Goal: Task Accomplishment & Management: Use online tool/utility

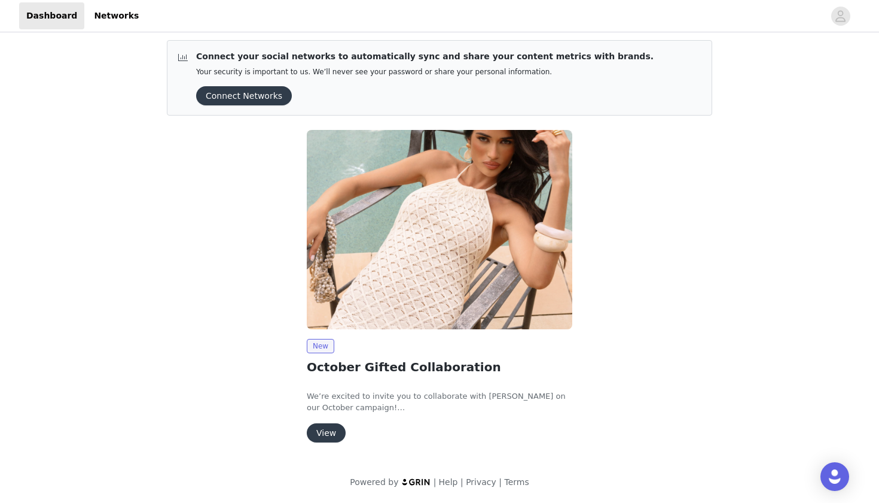
scroll to position [5, 0]
click at [325, 428] on button "View" at bounding box center [326, 432] width 39 height 19
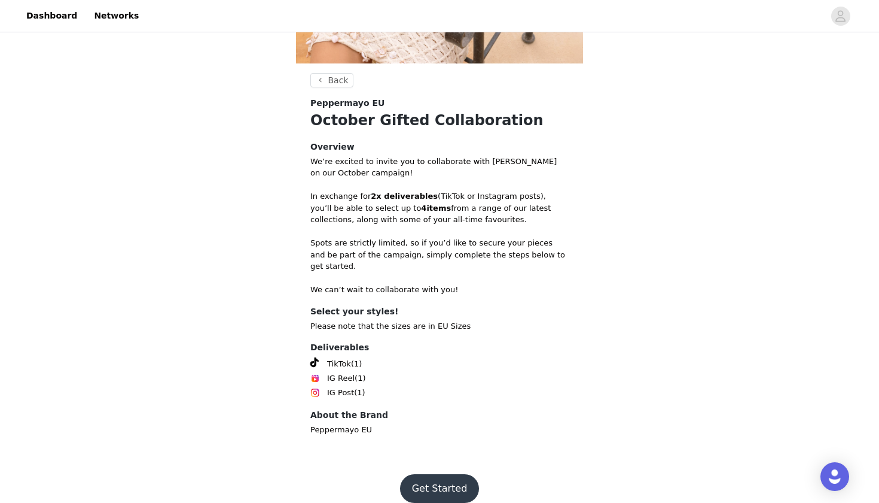
scroll to position [282, 0]
click at [410, 475] on button "Get Started" at bounding box center [440, 489] width 80 height 29
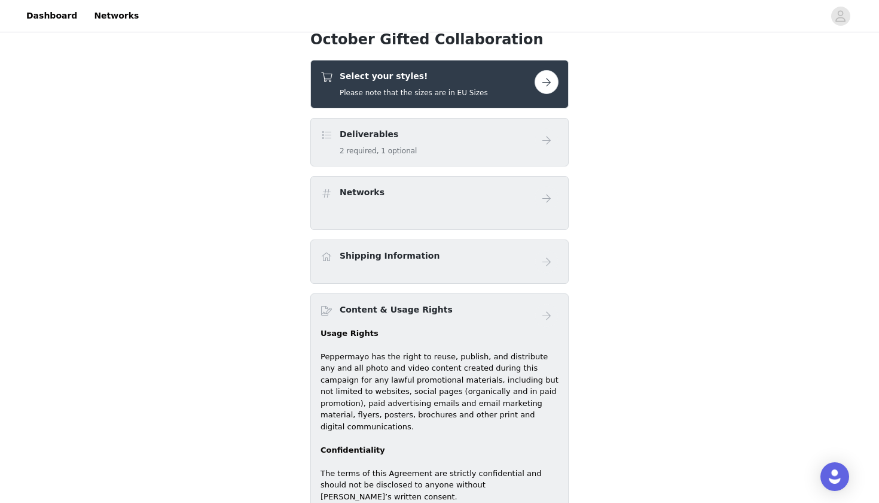
scroll to position [330, 0]
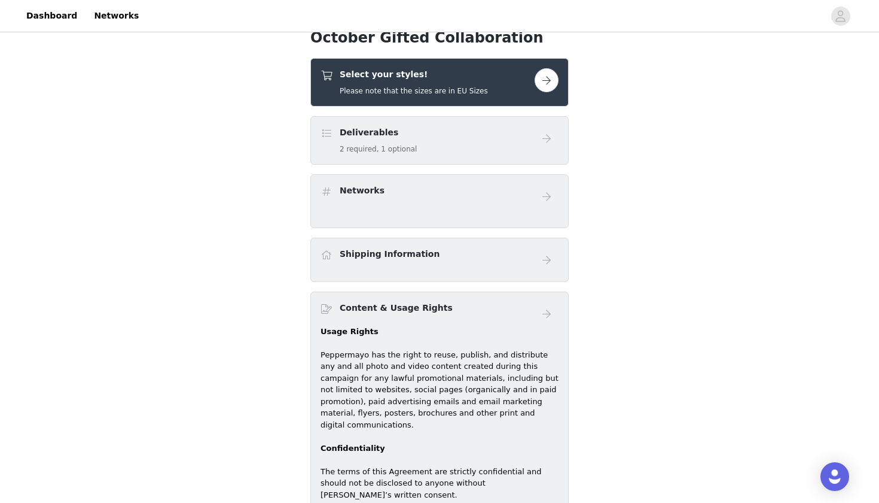
click at [548, 66] on div "Select your styles! Please note that the sizes are in EU Sizes" at bounding box center [440, 82] width 258 height 48
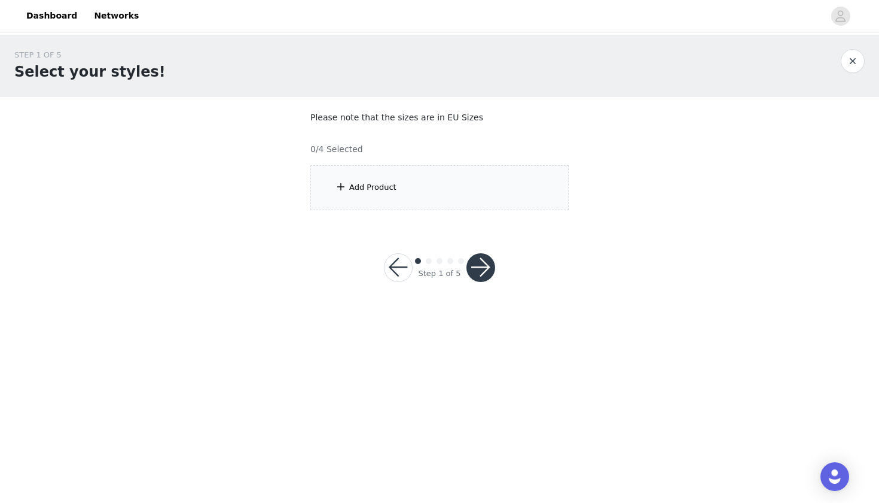
click at [421, 185] on div "Add Product" at bounding box center [440, 187] width 258 height 45
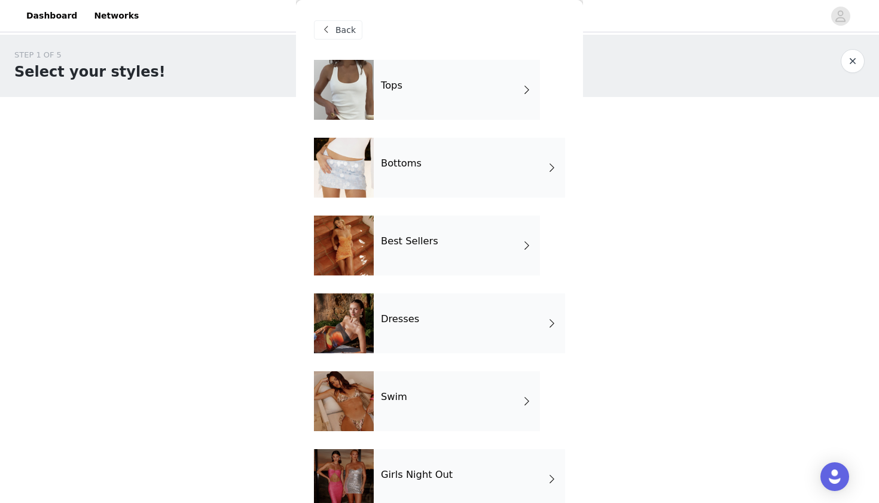
click at [445, 107] on div "Tops" at bounding box center [457, 90] width 166 height 60
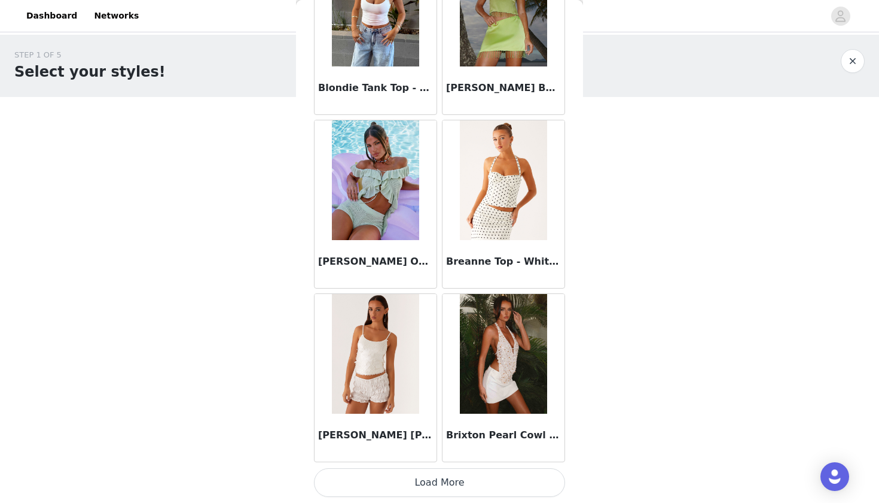
click at [628, 239] on div "STEP 1 OF 5 Select your styles! Please note that the sizes are in EU Sizes 0/4 …" at bounding box center [439, 173] width 879 height 276
click at [461, 490] on button "Load More" at bounding box center [439, 482] width 251 height 29
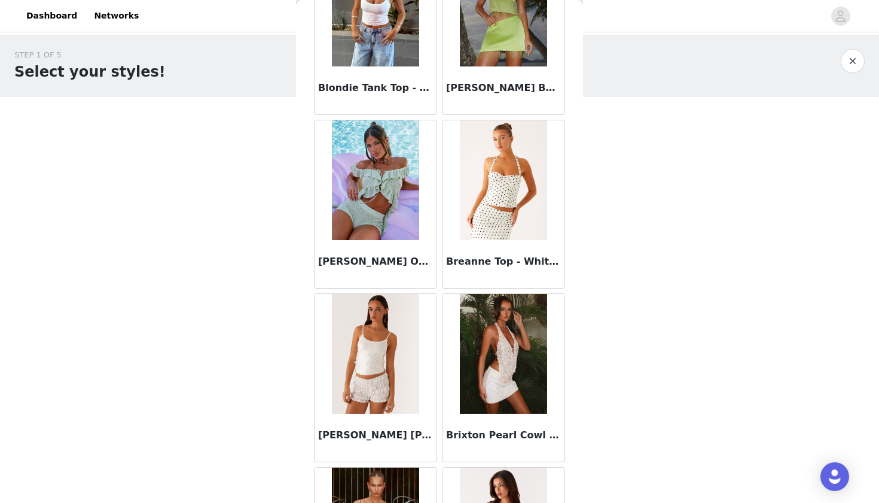
click at [225, 176] on div "STEP 1 OF 5 Select your styles! Please note that the sizes are in EU Sizes 0/4 …" at bounding box center [439, 130] width 879 height 190
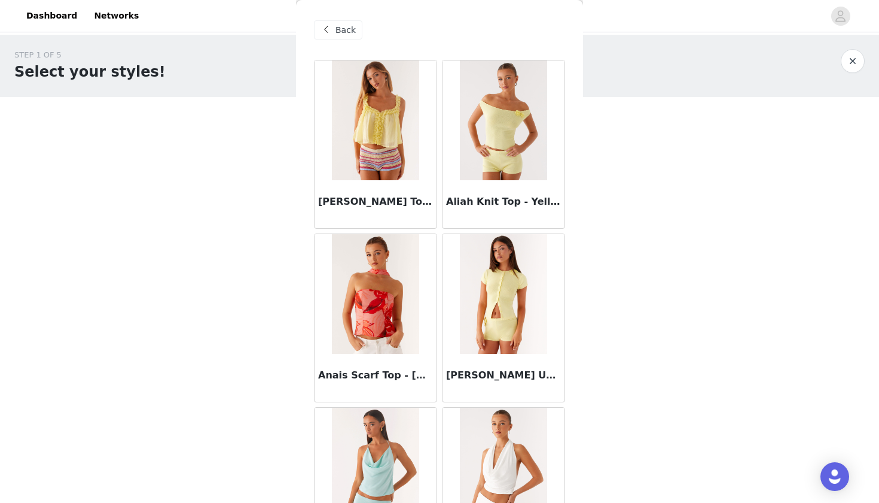
click at [342, 35] on span "Back" at bounding box center [346, 30] width 20 height 13
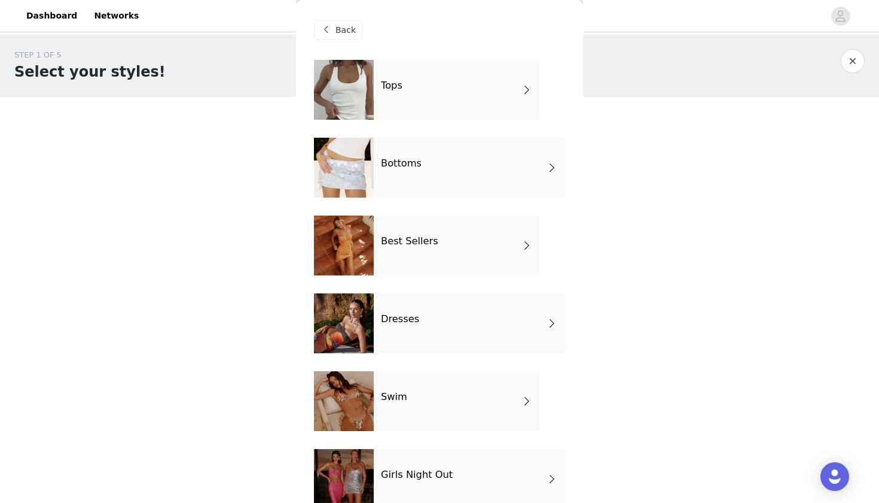
click at [342, 35] on span "Back" at bounding box center [346, 30] width 20 height 13
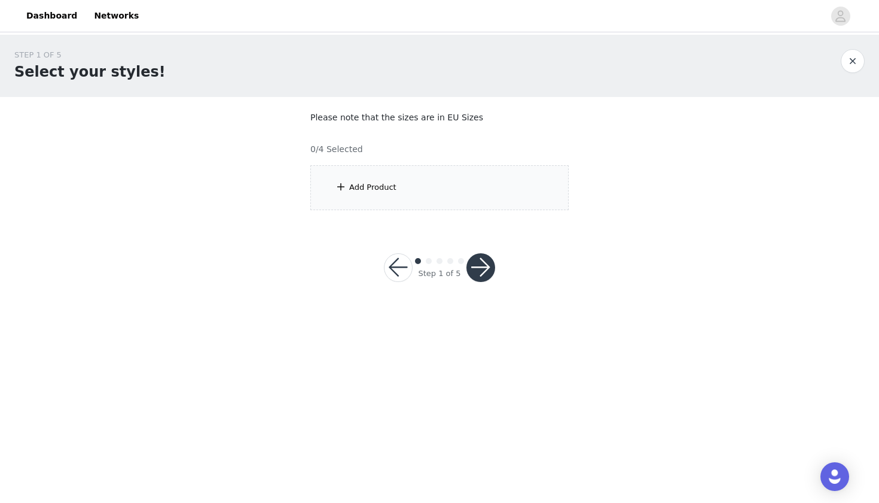
click at [392, 264] on button "button" at bounding box center [398, 267] width 29 height 29
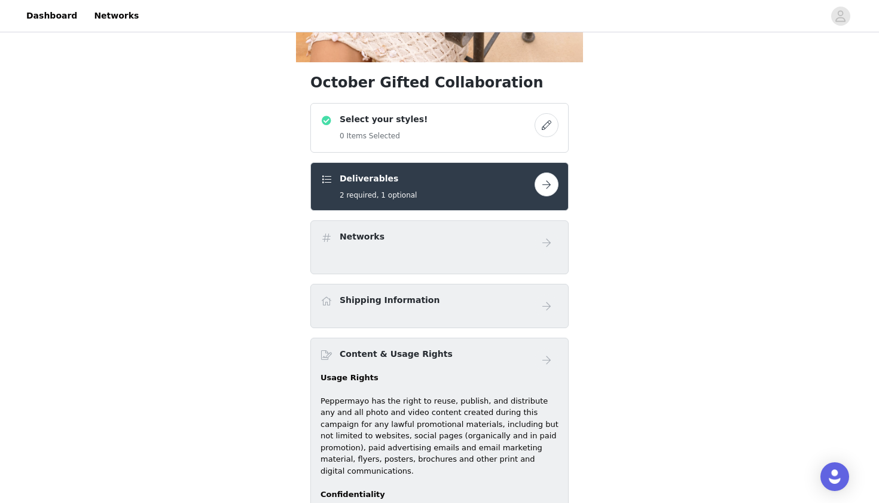
scroll to position [58, 0]
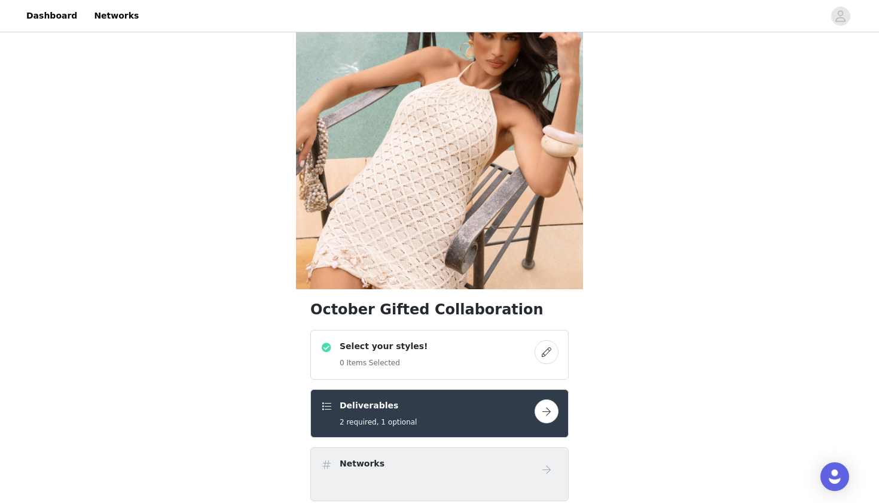
click at [427, 361] on div "Select your styles! 0 Items Selected" at bounding box center [428, 354] width 214 height 29
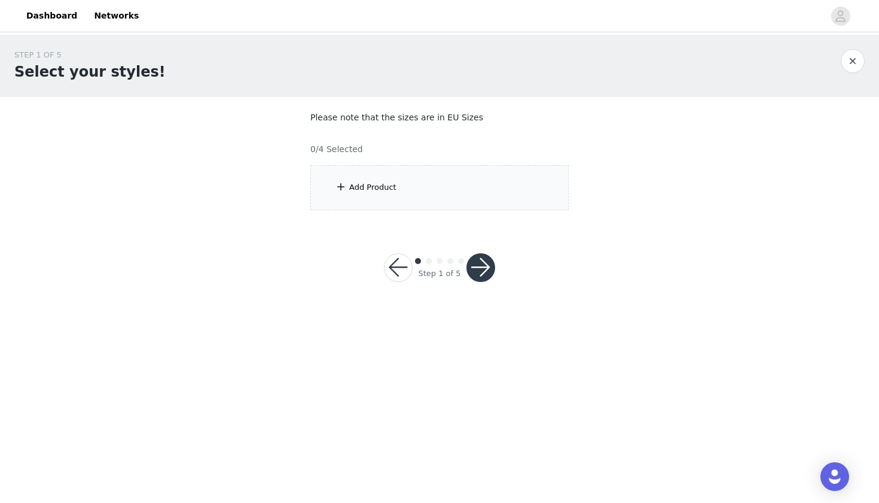
click at [405, 193] on div "Add Product" at bounding box center [440, 187] width 258 height 45
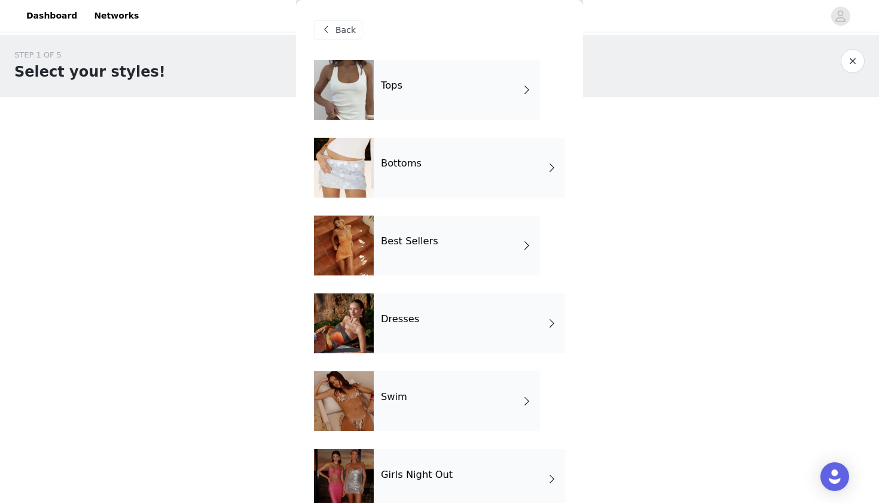
click at [467, 88] on div "Tops" at bounding box center [457, 90] width 166 height 60
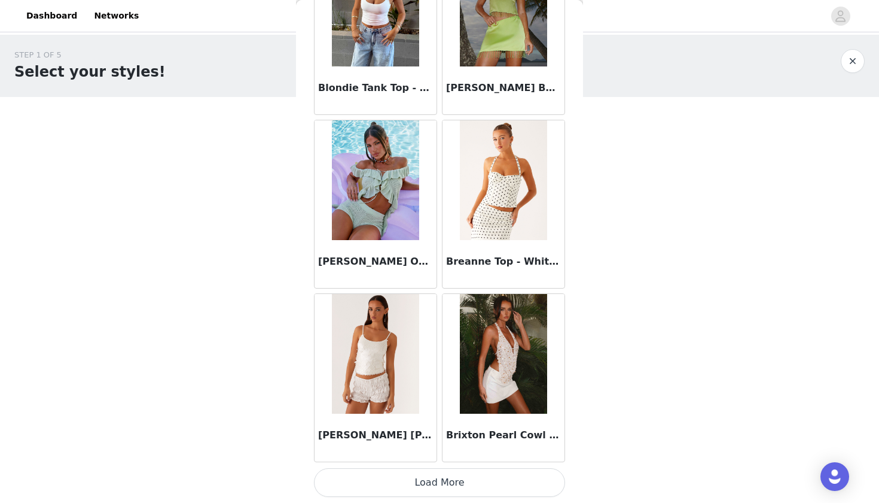
scroll to position [1328, 0]
click at [476, 493] on button "Load More" at bounding box center [439, 482] width 251 height 29
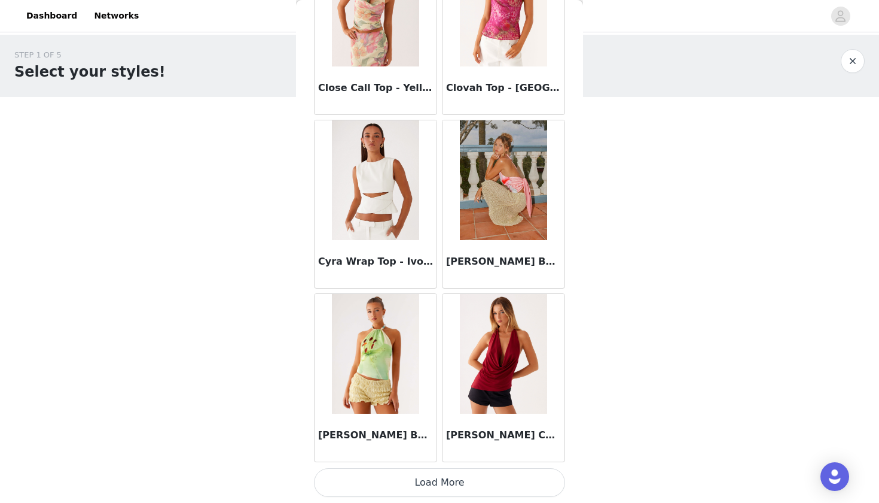
scroll to position [0, 0]
click at [479, 483] on button "Load More" at bounding box center [439, 482] width 251 height 29
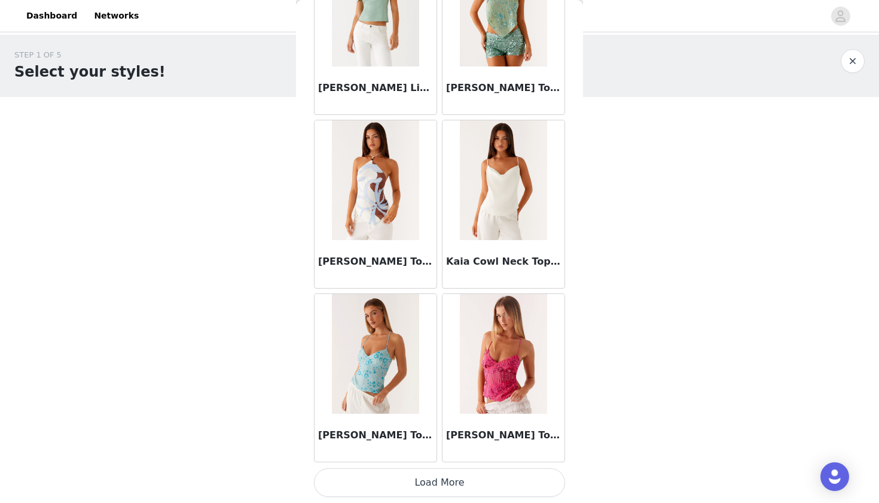
click at [483, 492] on button "Load More" at bounding box center [439, 482] width 251 height 29
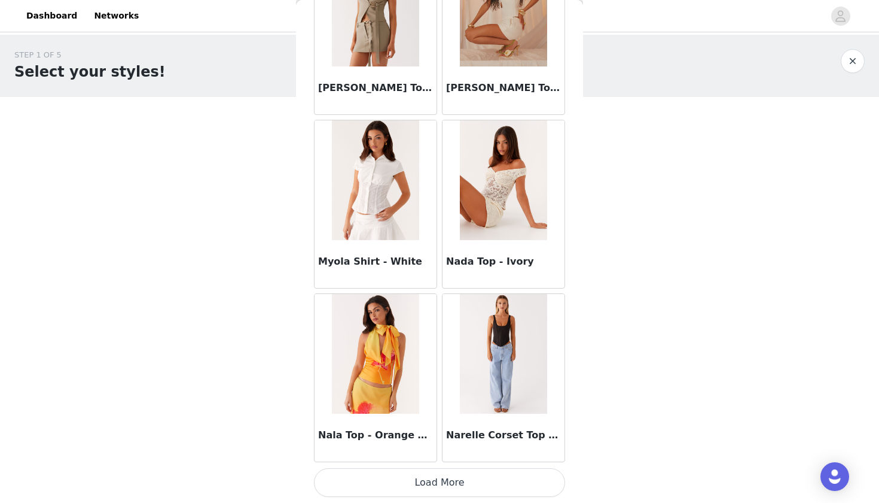
scroll to position [0, 0]
click at [483, 482] on button "Load More" at bounding box center [439, 482] width 251 height 29
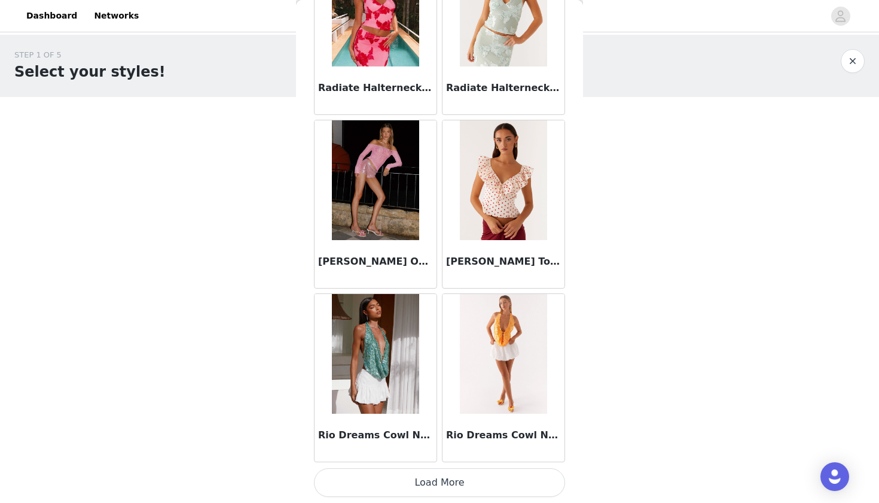
scroll to position [1, 0]
click at [481, 485] on button "Load More" at bounding box center [439, 482] width 251 height 29
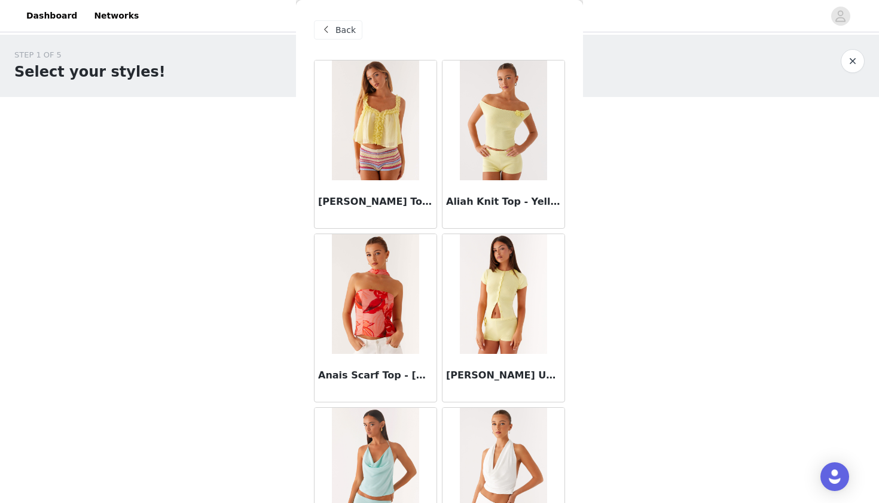
scroll to position [-1, 0]
click at [351, 22] on div "Back" at bounding box center [338, 29] width 48 height 19
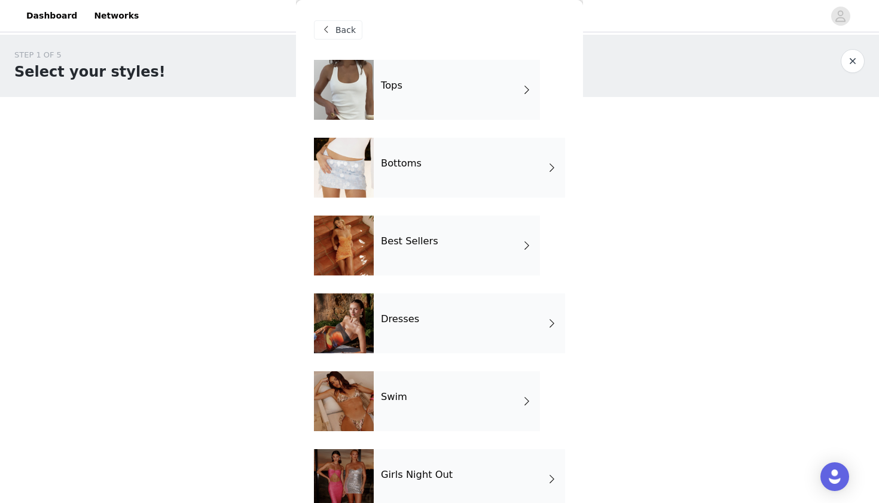
click at [409, 154] on div "Bottoms" at bounding box center [469, 168] width 191 height 60
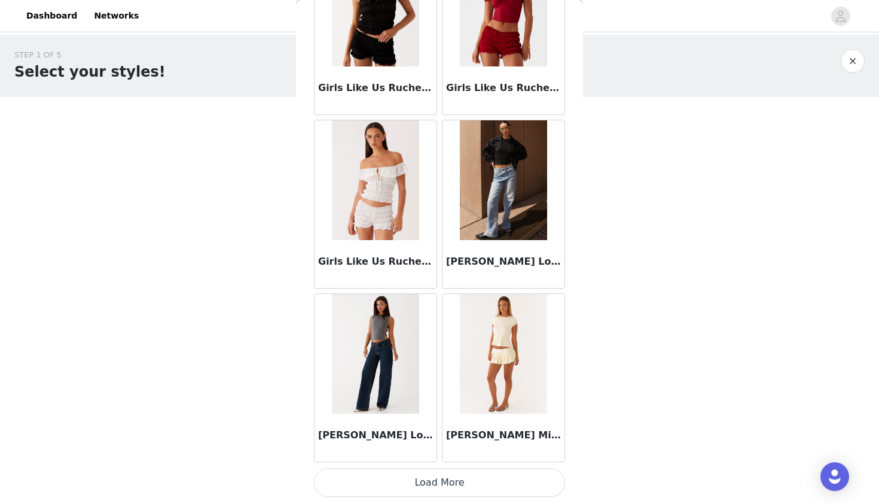
scroll to position [0, 0]
click at [451, 471] on button "Load More" at bounding box center [439, 482] width 251 height 29
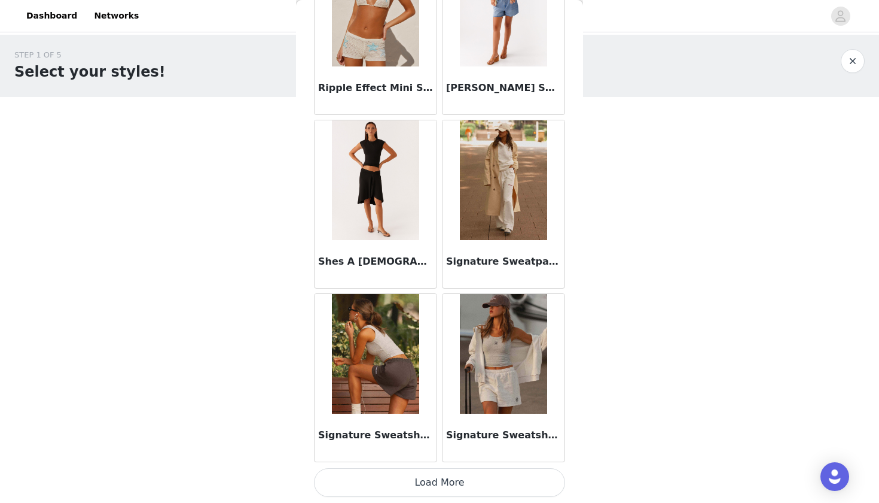
scroll to position [3063, 0]
click at [464, 477] on button "Load More" at bounding box center [439, 482] width 251 height 29
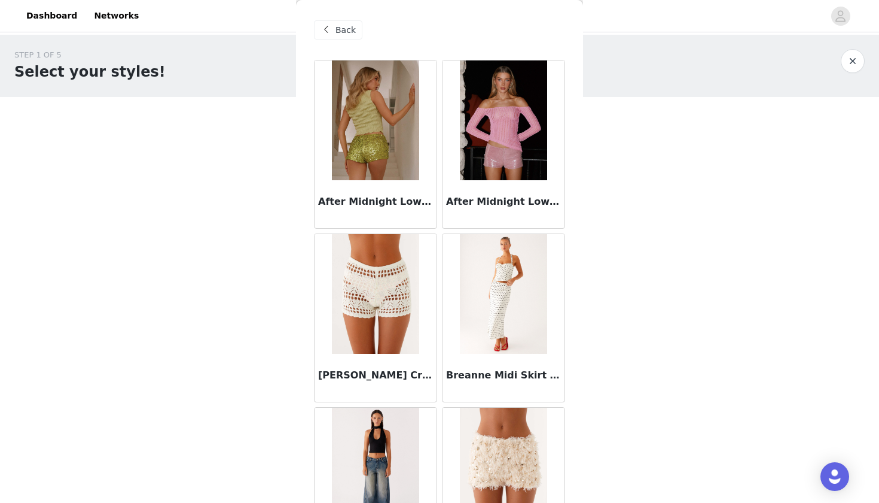
click at [350, 23] on div "Back" at bounding box center [338, 29] width 48 height 19
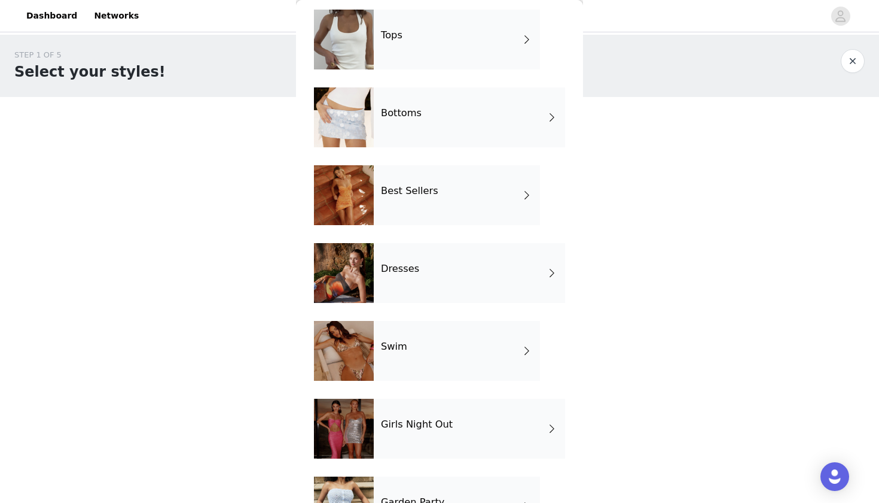
click at [457, 215] on div "Best Sellers" at bounding box center [457, 195] width 166 height 60
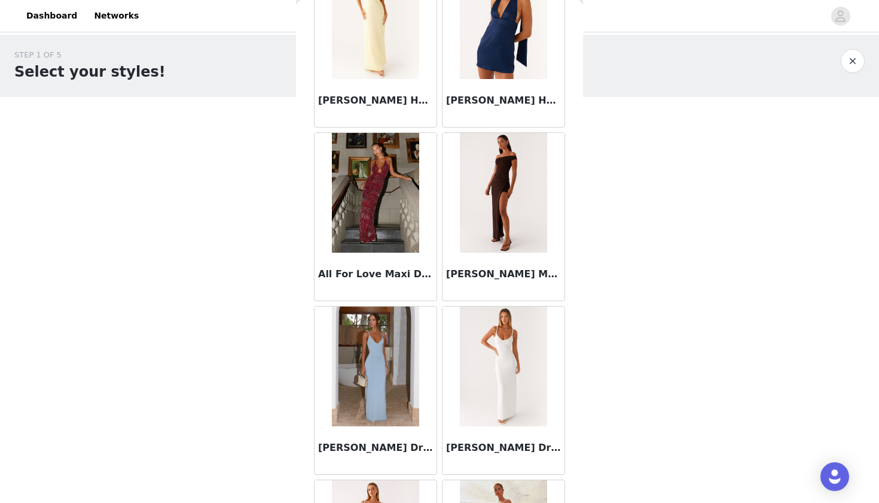
click at [381, 232] on img at bounding box center [375, 193] width 87 height 120
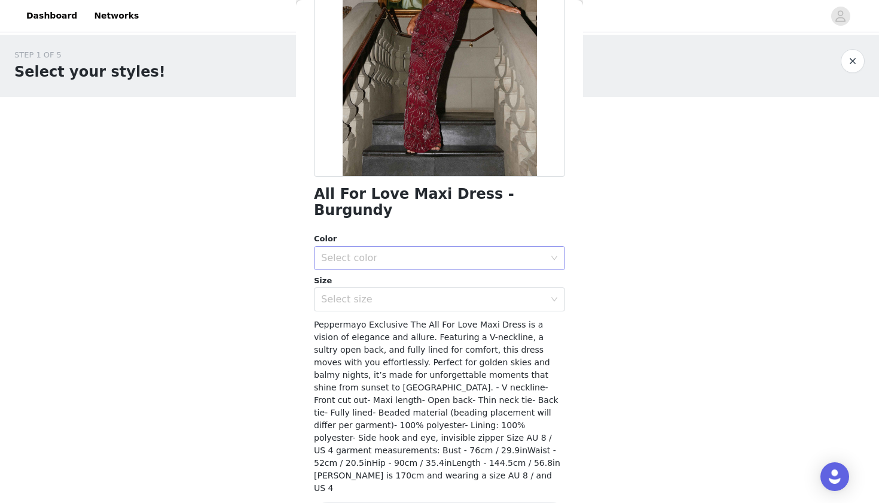
click at [428, 252] on div "Select color" at bounding box center [433, 258] width 224 height 12
click at [422, 233] on div "Color" at bounding box center [439, 239] width 251 height 12
click at [420, 288] on div "Select size" at bounding box center [435, 299] width 229 height 23
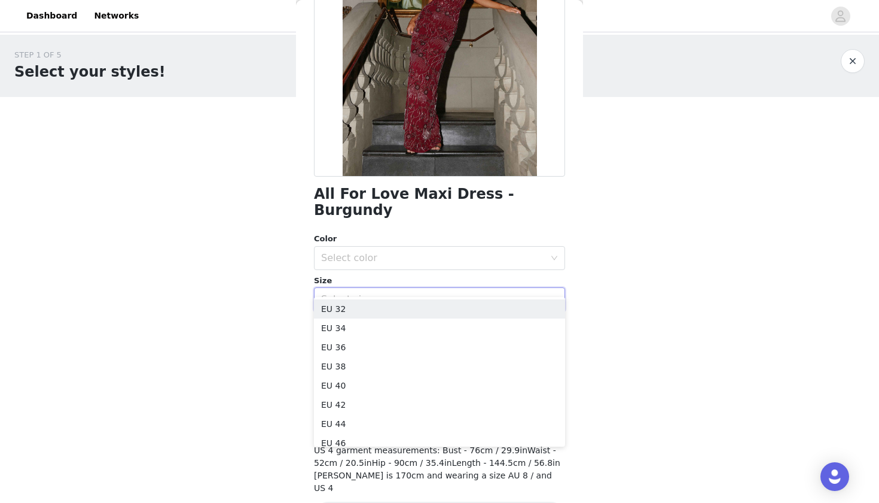
click at [279, 282] on div "STEP 1 OF 5 Select your styles! Please note that the sizes are in EU Sizes 0/4 …" at bounding box center [439, 173] width 879 height 276
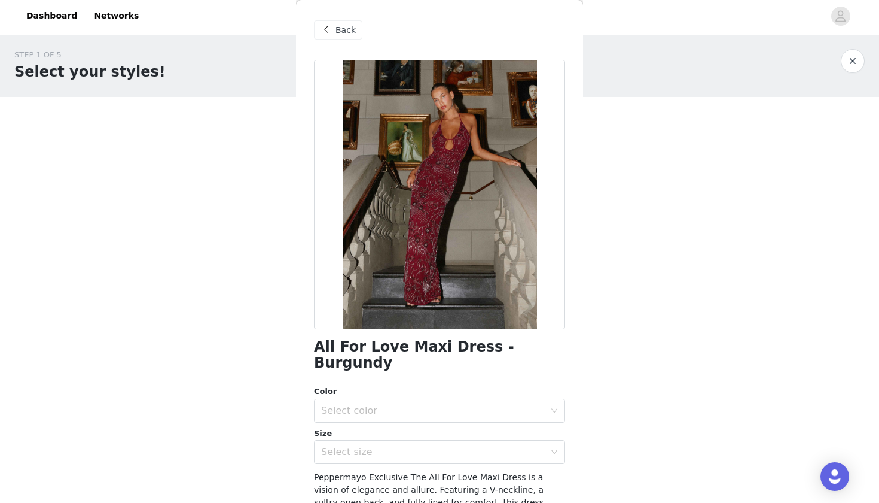
click at [348, 32] on span "Back" at bounding box center [346, 30] width 20 height 13
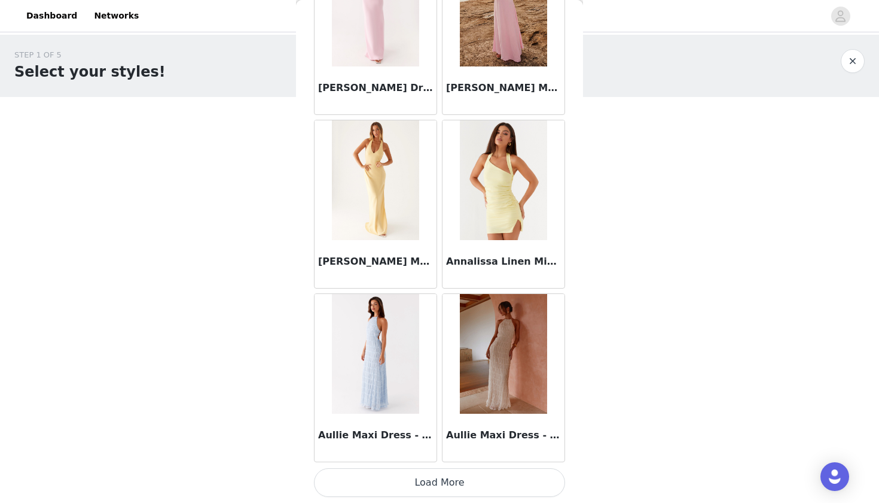
click at [434, 485] on button "Load More" at bounding box center [439, 482] width 251 height 29
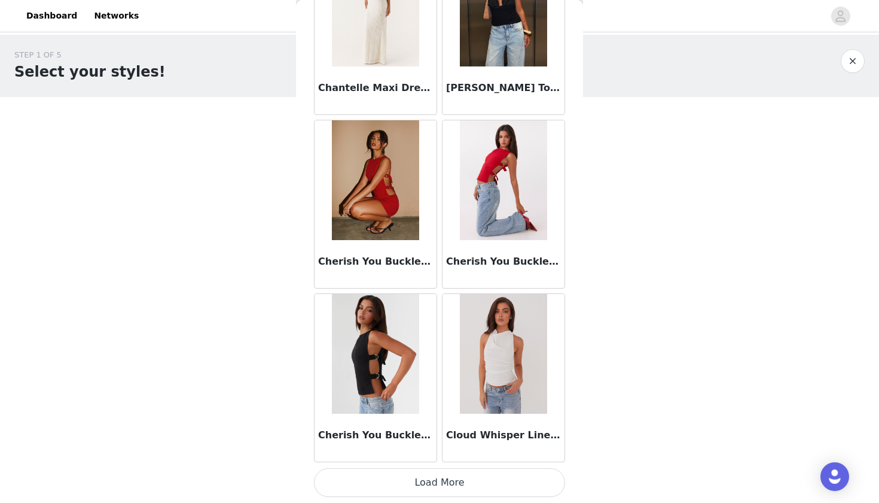
click at [434, 489] on button "Load More" at bounding box center [439, 482] width 251 height 29
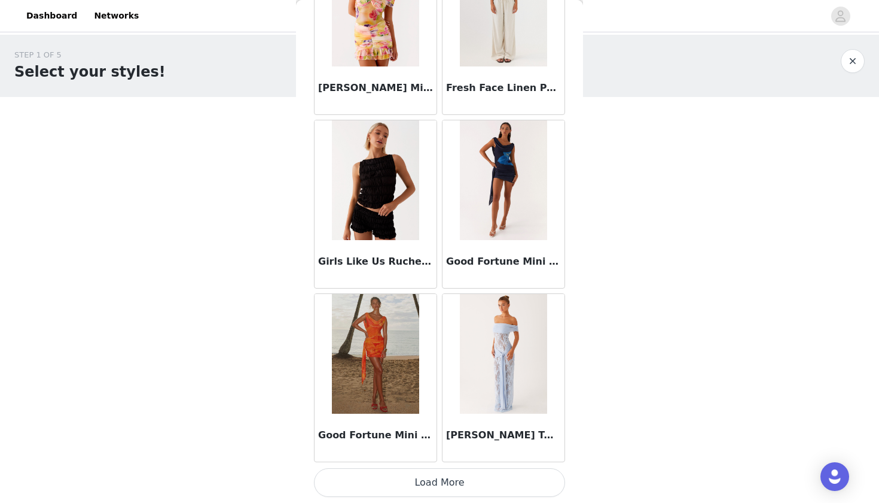
click at [433, 486] on button "Load More" at bounding box center [439, 482] width 251 height 29
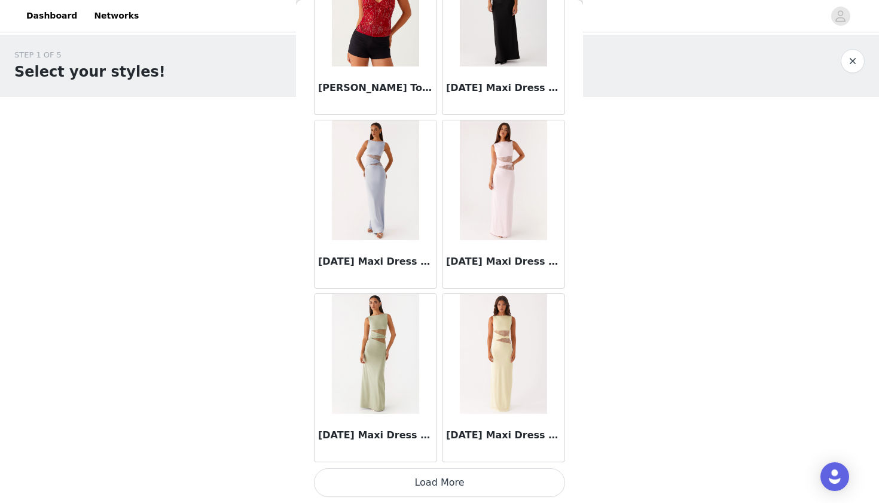
scroll to position [0, 0]
click at [431, 488] on button "Load More" at bounding box center [439, 482] width 251 height 29
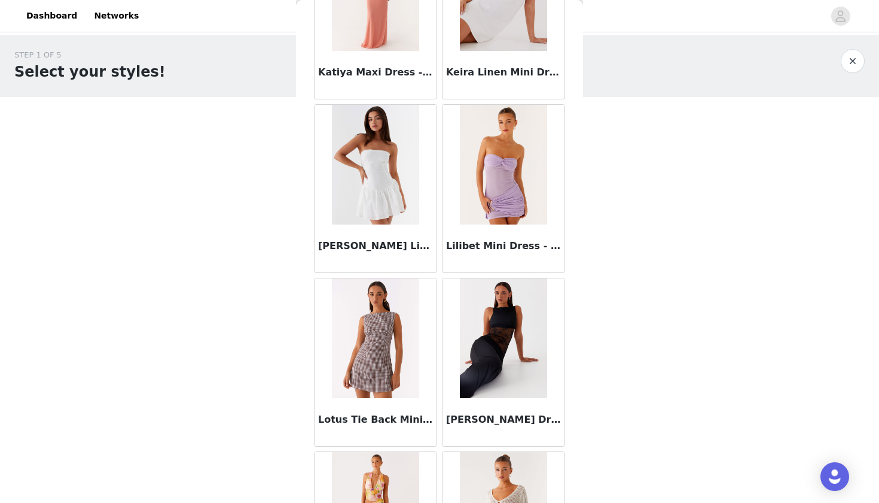
scroll to position [7071, 0]
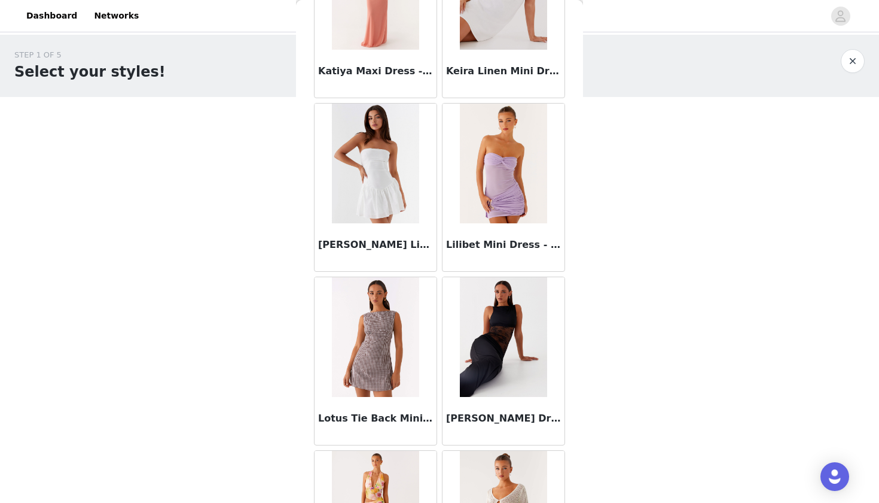
click at [532, 381] on img at bounding box center [503, 337] width 87 height 120
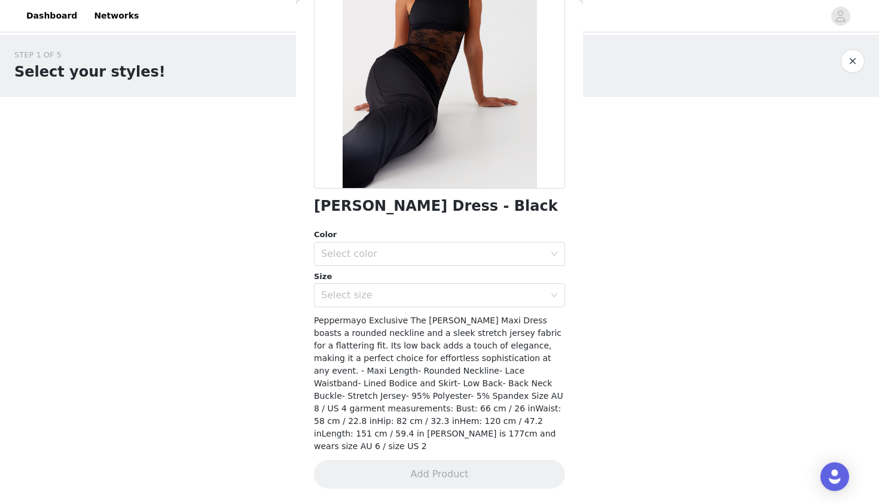
scroll to position [70, 0]
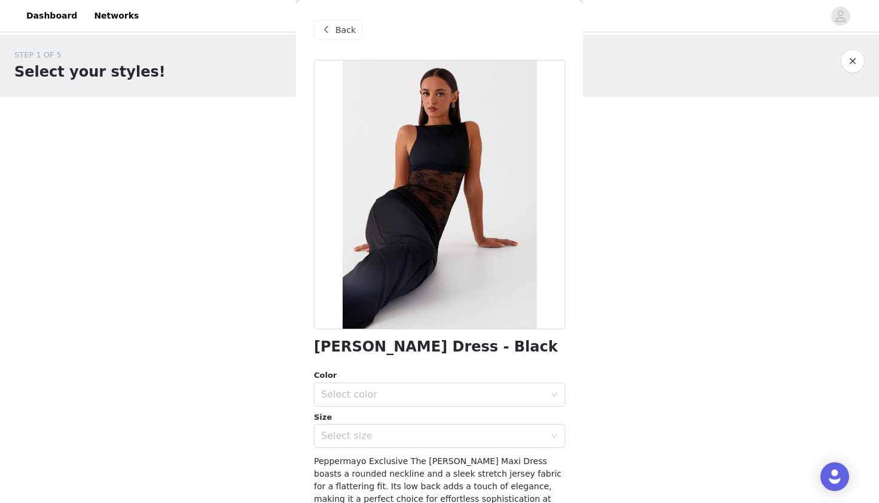
click at [342, 29] on span "Back" at bounding box center [346, 30] width 20 height 13
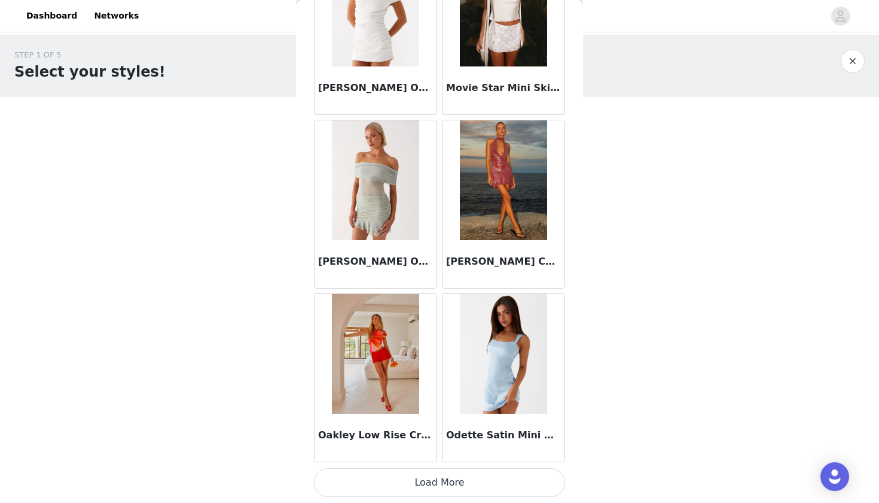
scroll to position [0, 0]
click at [435, 481] on button "Load More" at bounding box center [439, 482] width 251 height 29
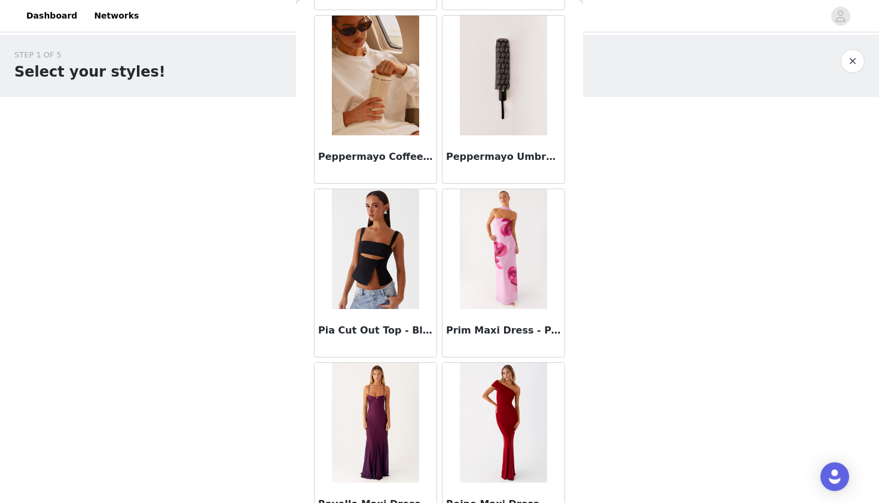
scroll to position [9412, 0]
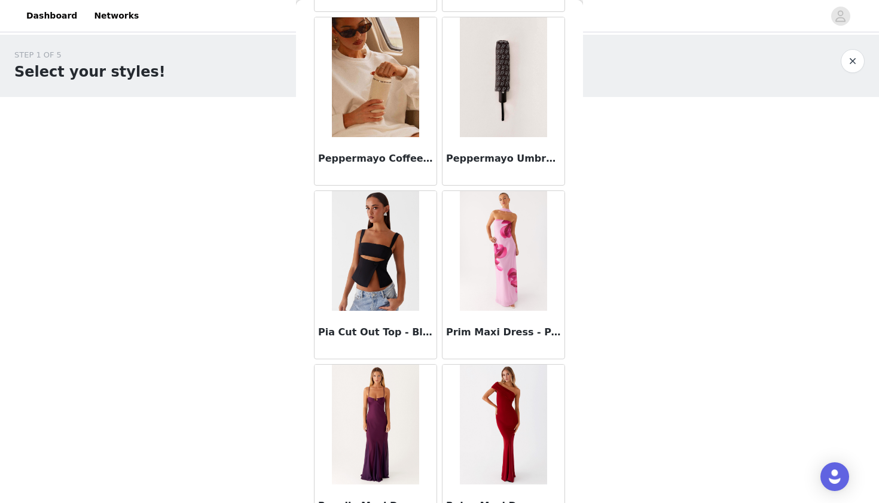
click at [388, 231] on img at bounding box center [375, 251] width 87 height 120
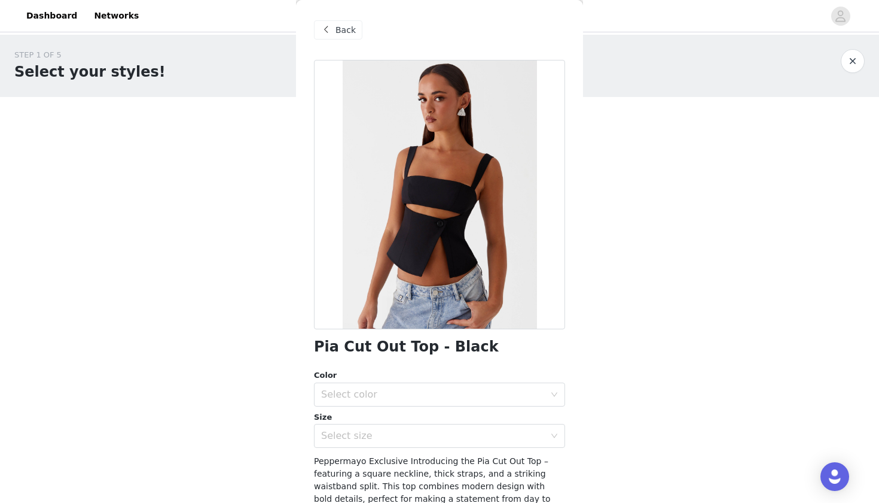
scroll to position [0, 0]
click at [352, 29] on span "Back" at bounding box center [346, 30] width 20 height 13
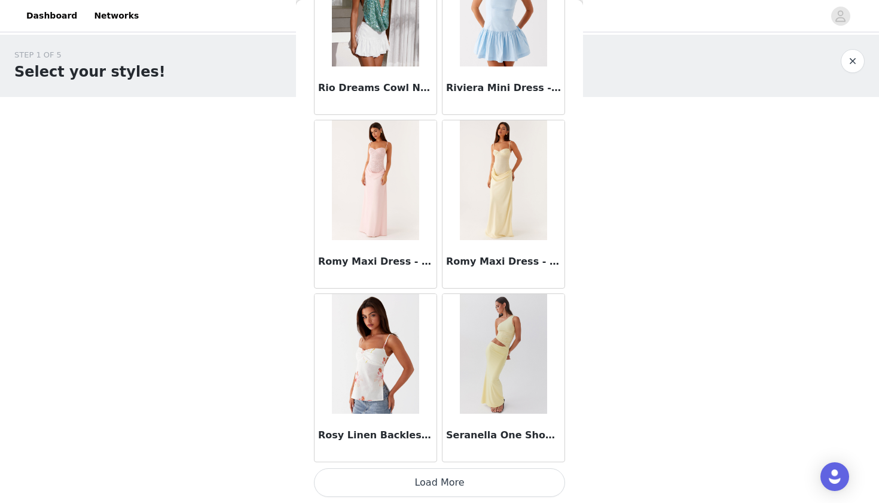
click at [482, 490] on button "Load More" at bounding box center [439, 482] width 251 height 29
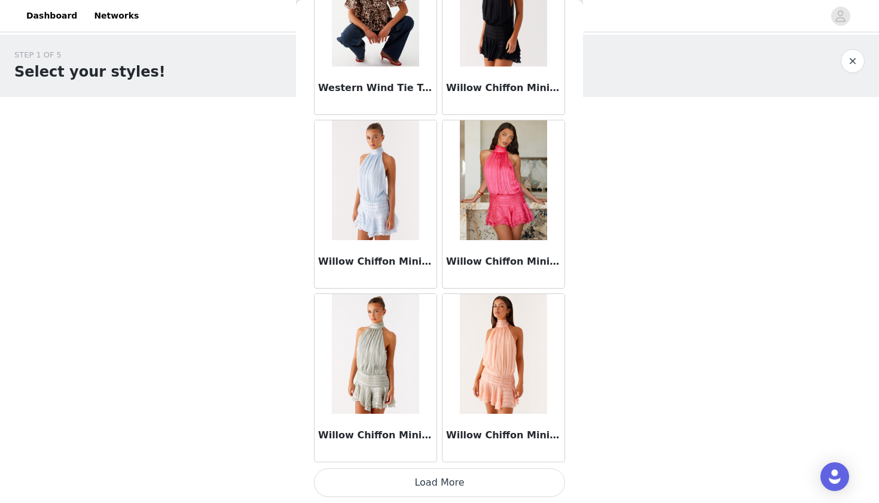
click at [461, 485] on button "Load More" at bounding box center [439, 482] width 251 height 29
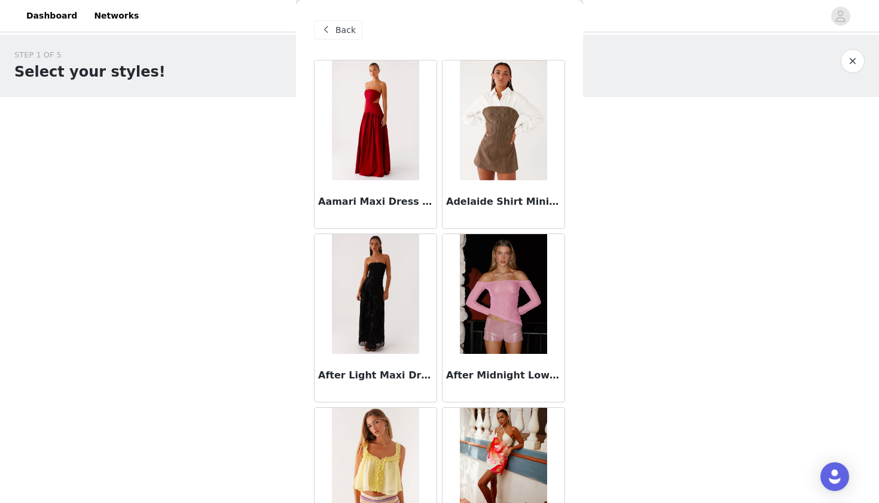
click at [343, 28] on span "Back" at bounding box center [346, 30] width 20 height 13
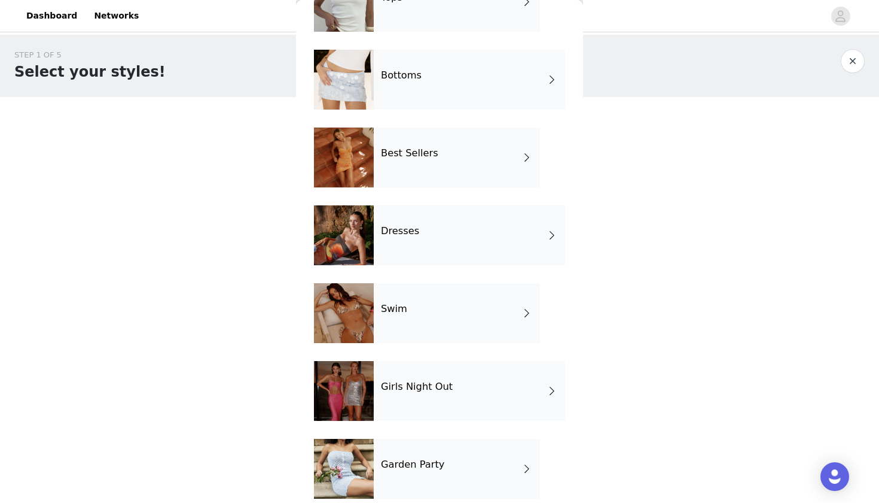
scroll to position [99, 0]
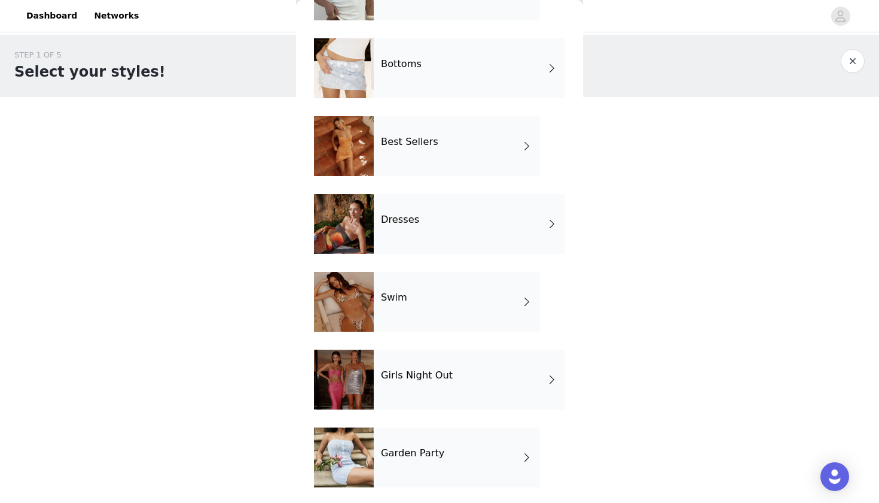
click at [385, 230] on div "Dresses" at bounding box center [469, 224] width 191 height 60
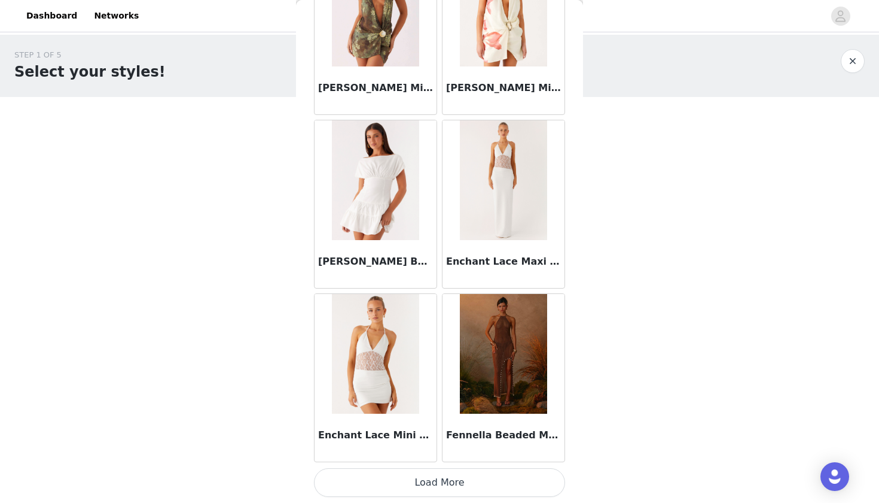
click at [429, 476] on button "Load More" at bounding box center [439, 482] width 251 height 29
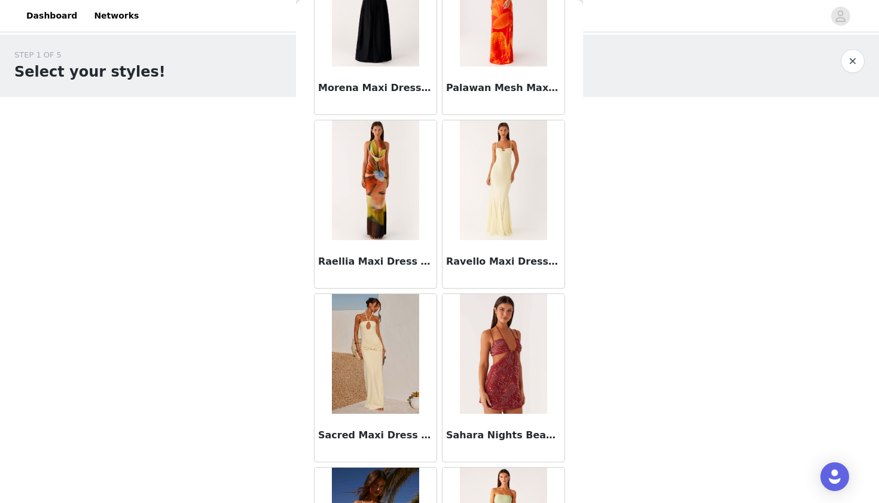
scroll to position [3063, 0]
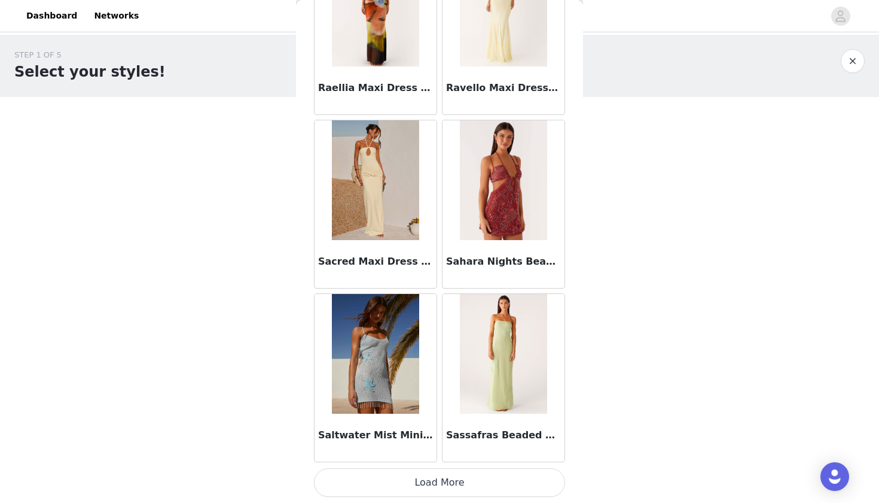
click at [394, 209] on img at bounding box center [375, 180] width 87 height 120
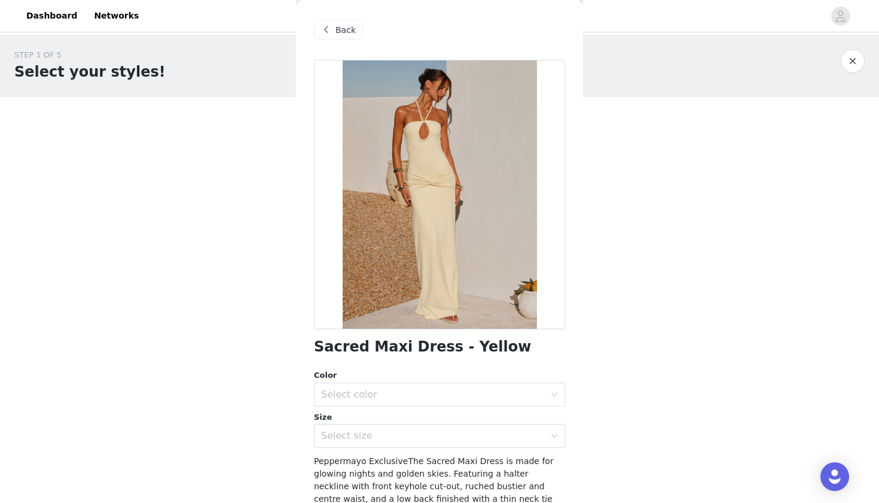
click at [345, 33] on span "Back" at bounding box center [346, 30] width 20 height 13
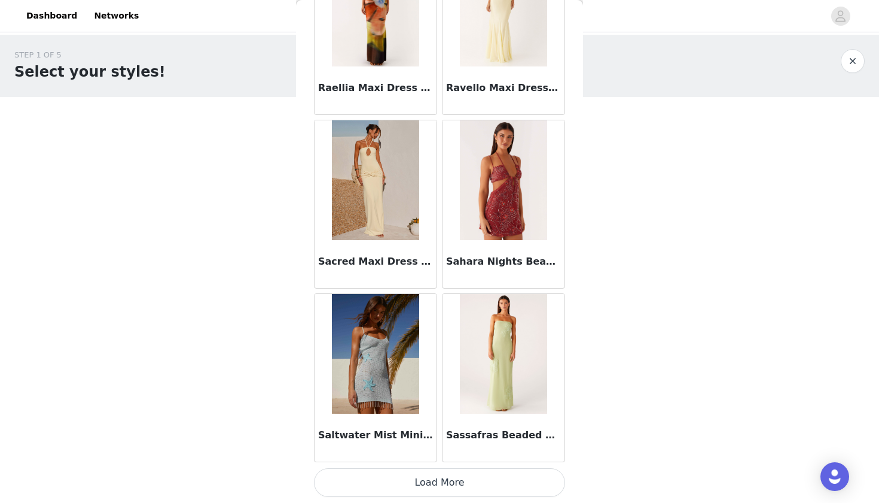
click at [429, 480] on button "Load More" at bounding box center [439, 482] width 251 height 29
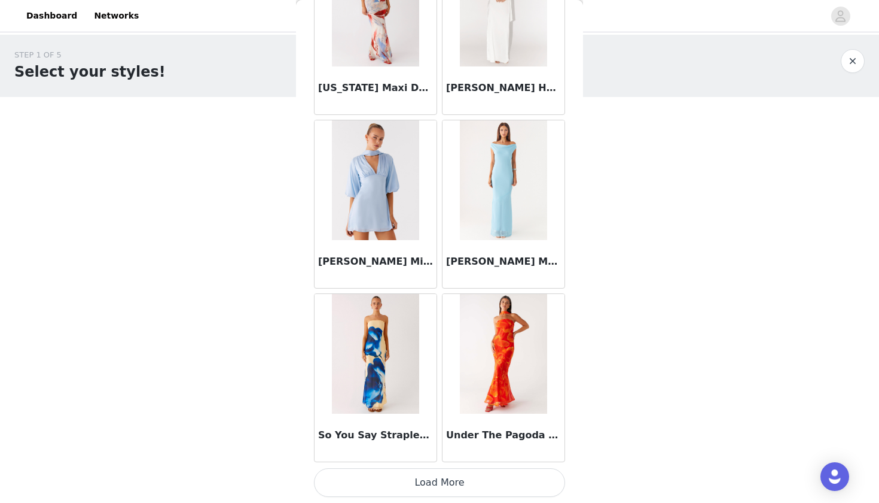
scroll to position [0, 0]
click at [441, 476] on button "Load More" at bounding box center [439, 482] width 251 height 29
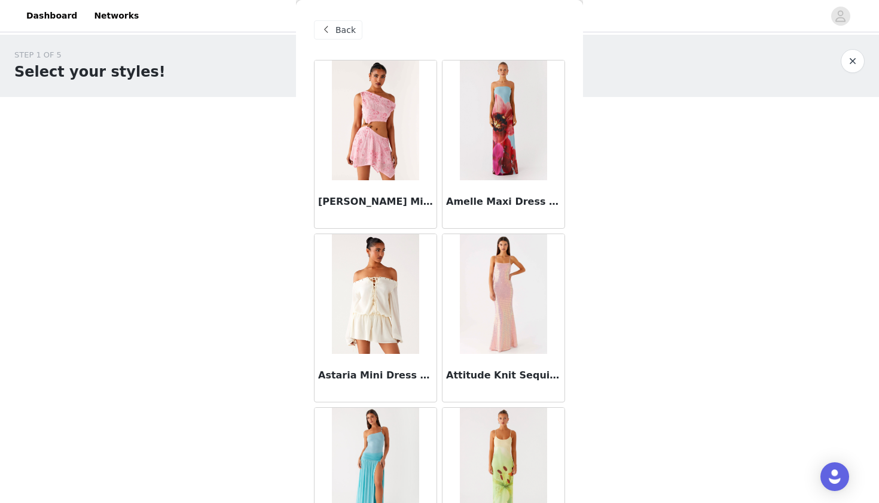
click at [348, 31] on span "Back" at bounding box center [346, 30] width 20 height 13
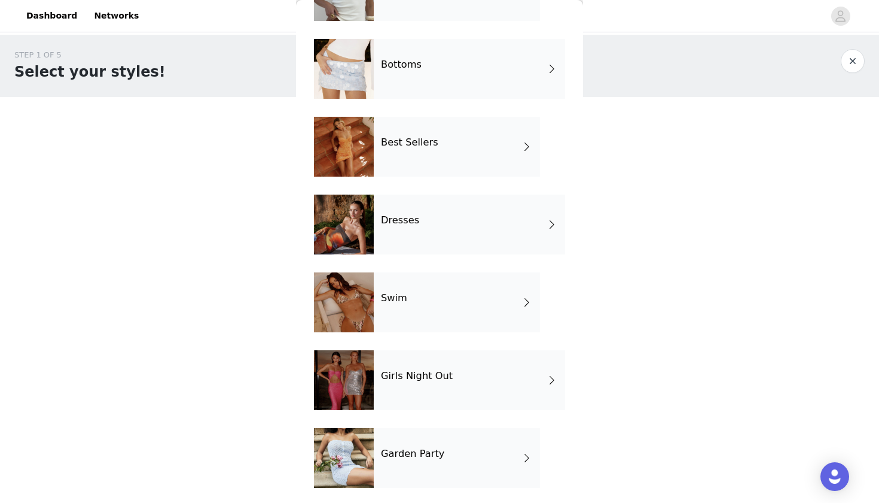
click at [490, 321] on div "Swim" at bounding box center [457, 302] width 166 height 60
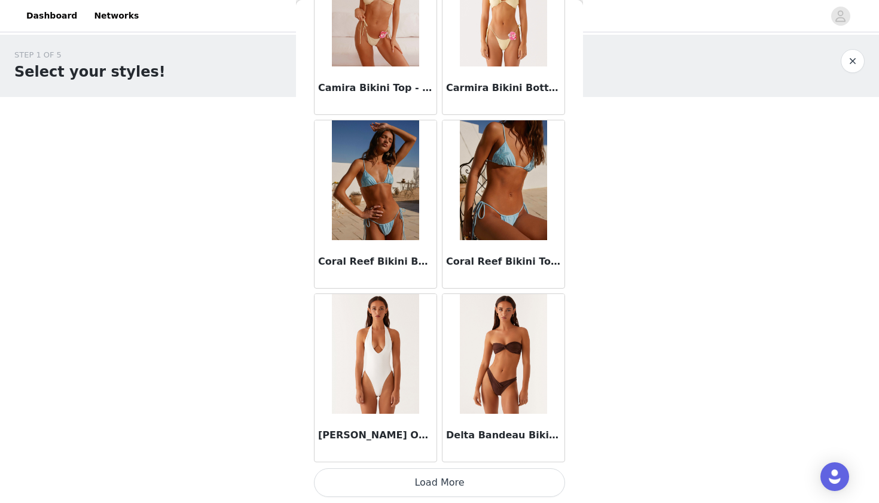
click at [487, 468] on button "Load More" at bounding box center [439, 482] width 251 height 29
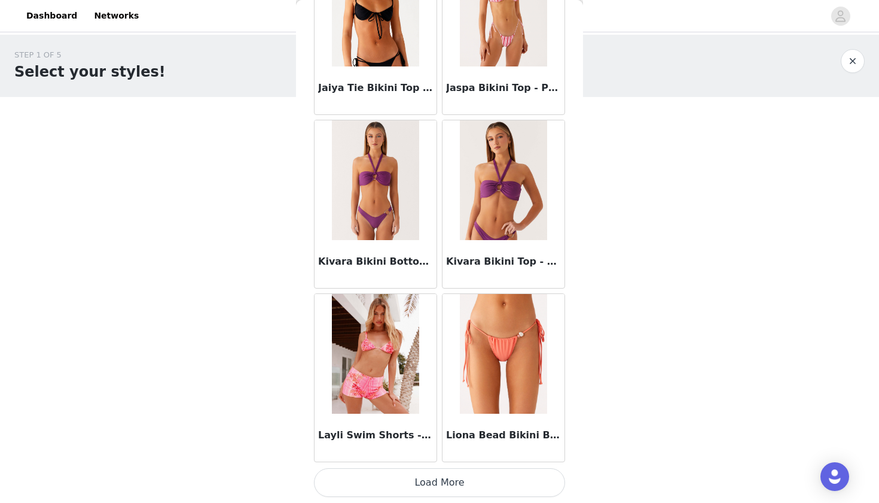
click at [490, 484] on button "Load More" at bounding box center [439, 482] width 251 height 29
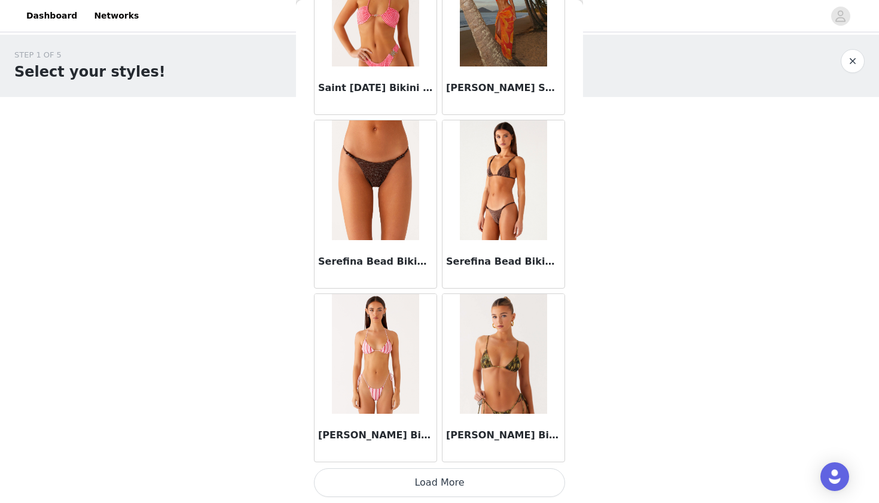
click at [490, 482] on button "Load More" at bounding box center [439, 482] width 251 height 29
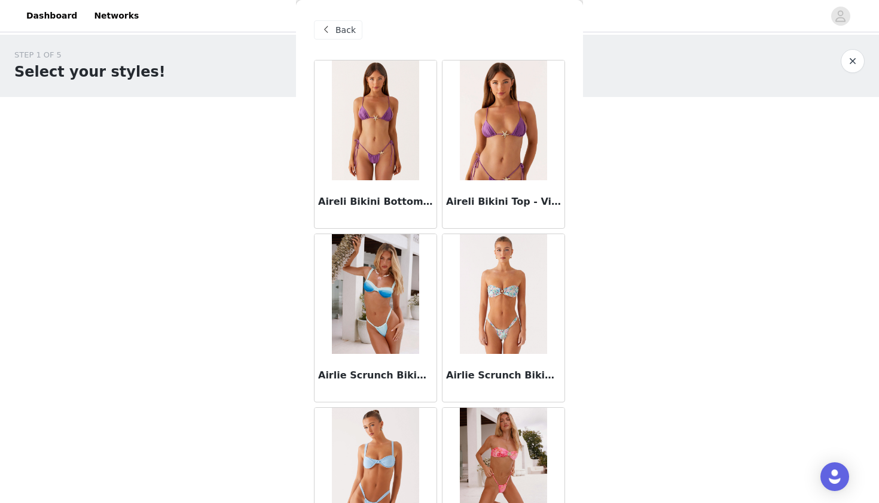
click at [337, 24] on span "Back" at bounding box center [346, 30] width 20 height 13
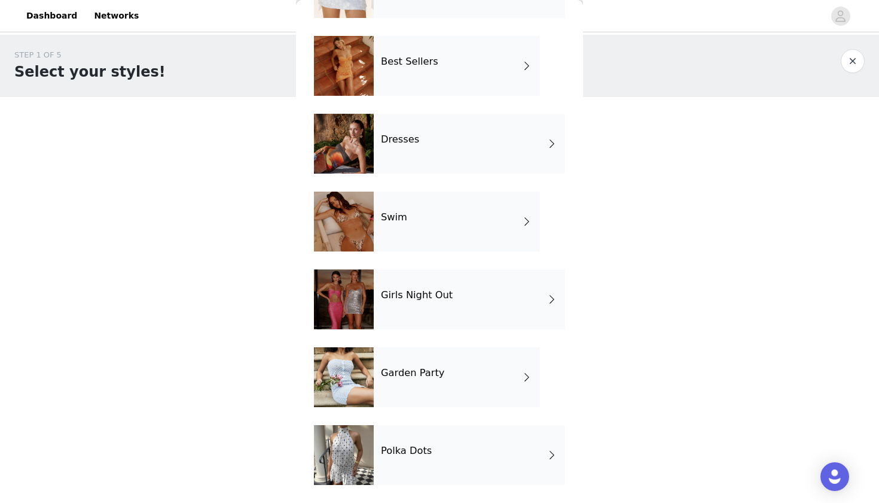
click at [390, 284] on div "Girls Night Out" at bounding box center [469, 299] width 191 height 60
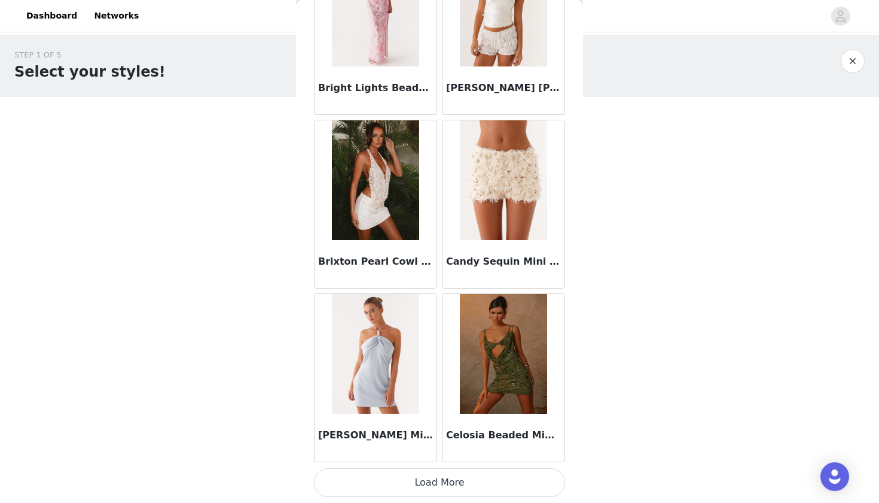
click at [502, 405] on img at bounding box center [503, 354] width 87 height 120
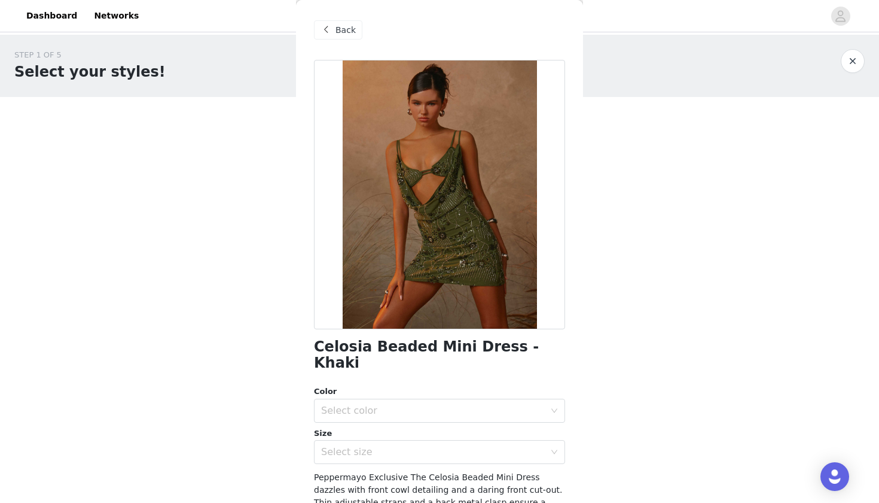
click at [334, 19] on div "Back" at bounding box center [439, 30] width 251 height 60
click at [336, 26] on div "Back" at bounding box center [338, 29] width 48 height 19
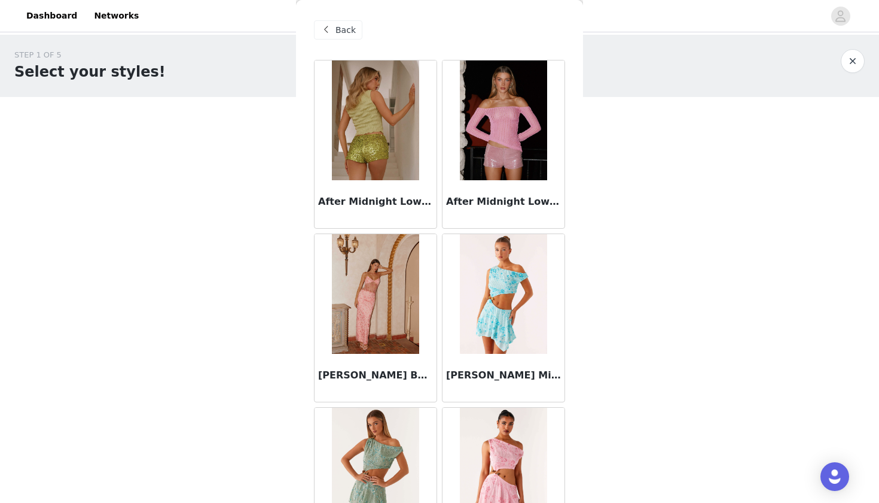
click at [357, 31] on div "Back" at bounding box center [338, 29] width 48 height 19
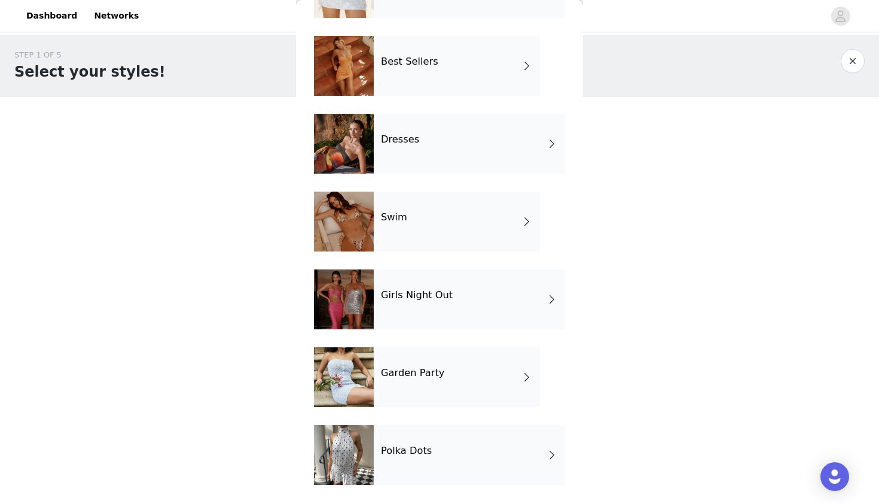
scroll to position [179, 0]
click at [424, 448] on h4 "Polka Dots" at bounding box center [406, 450] width 51 height 11
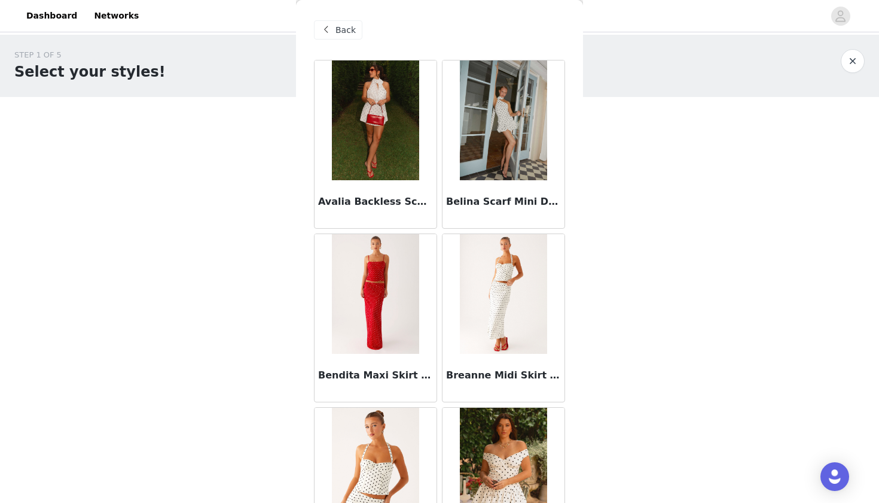
scroll to position [0, 0]
click at [342, 34] on span "Back" at bounding box center [346, 30] width 20 height 13
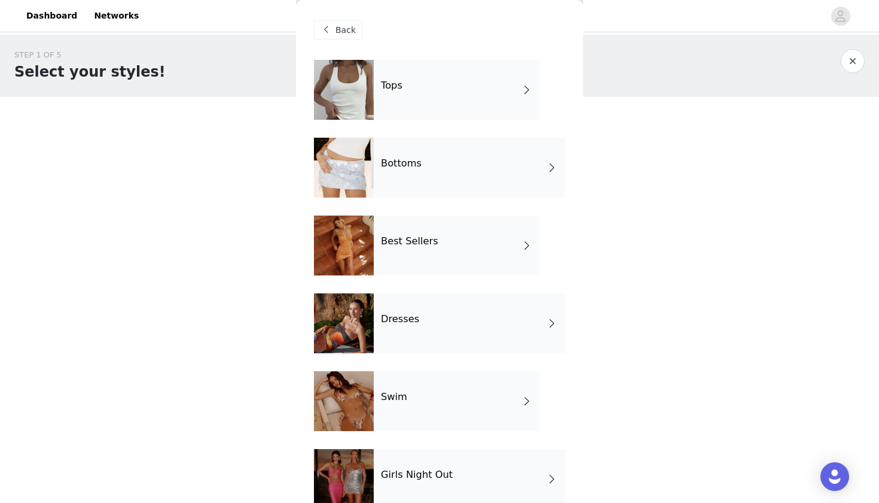
scroll to position [32, 0]
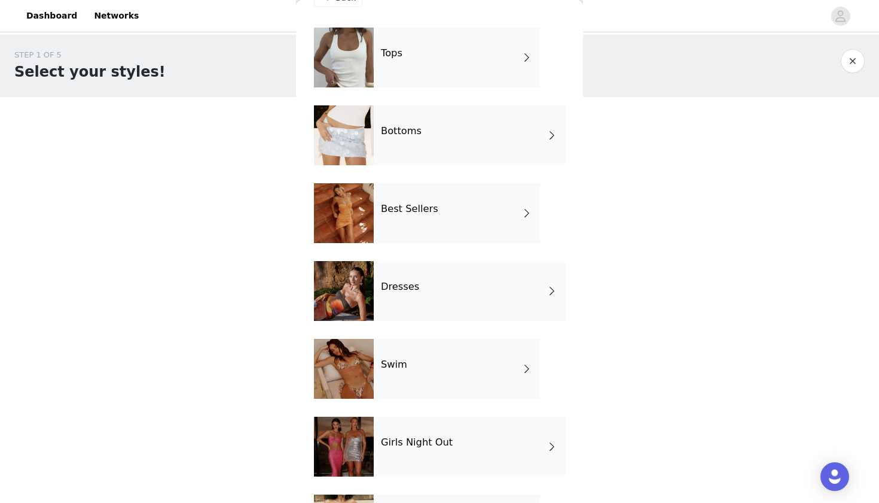
click at [408, 52] on div "Tops" at bounding box center [457, 58] width 166 height 60
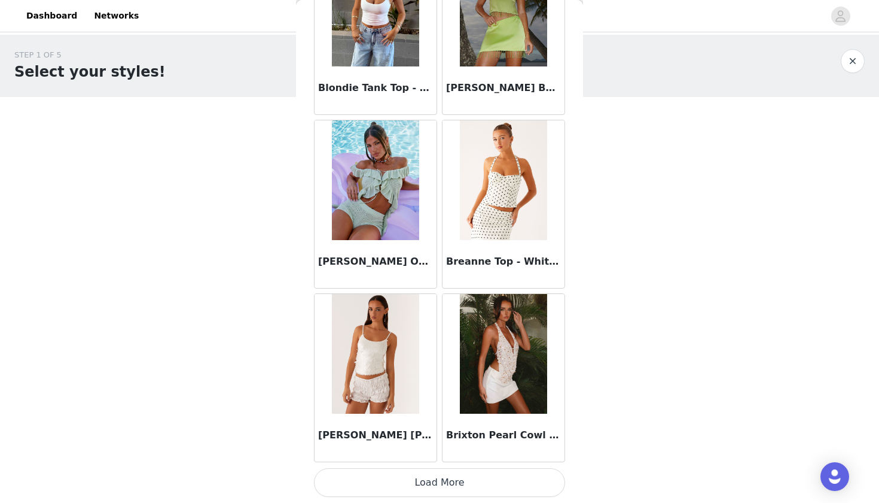
scroll to position [0, 0]
click at [437, 491] on button "Load More" at bounding box center [439, 482] width 251 height 29
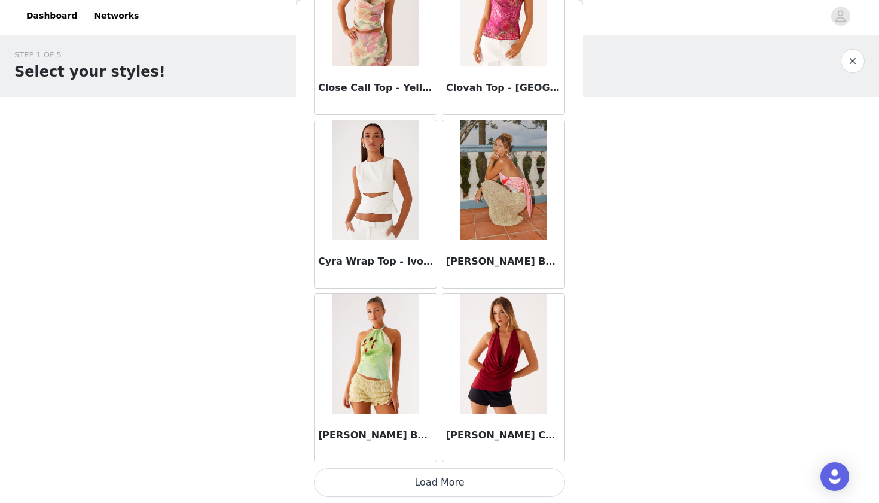
click at [451, 480] on button "Load More" at bounding box center [439, 482] width 251 height 29
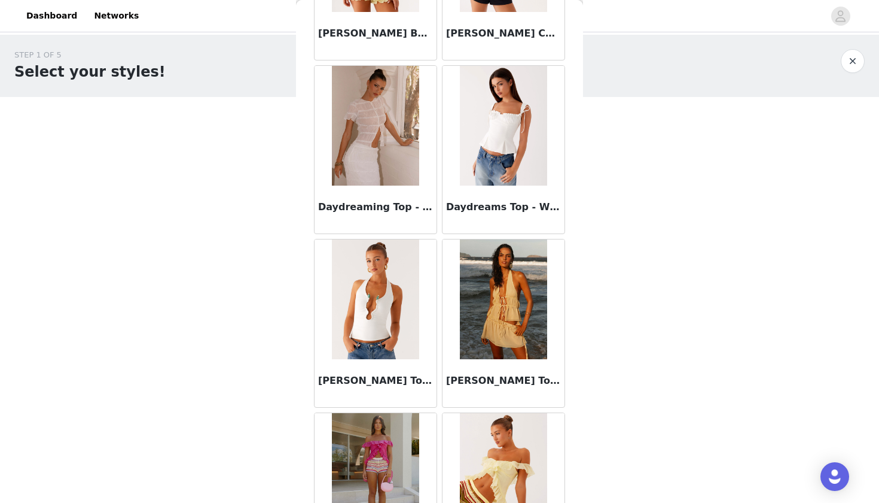
scroll to position [3464, 0]
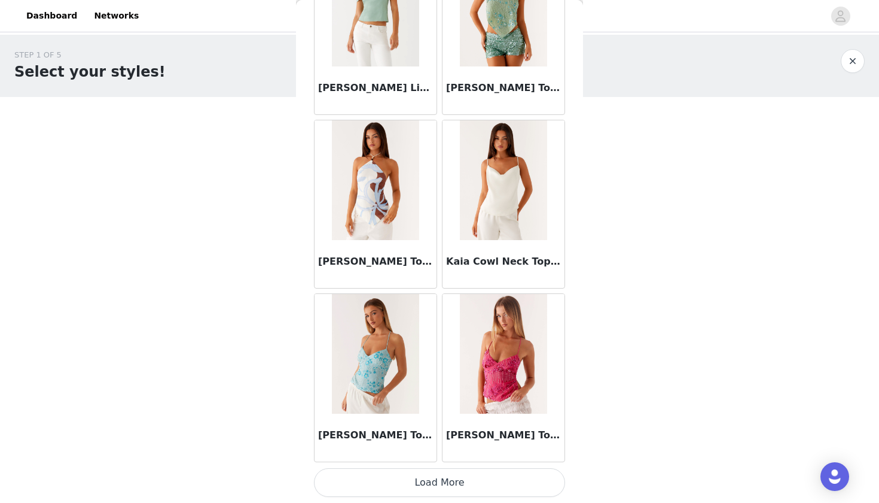
click at [449, 483] on button "Load More" at bounding box center [439, 482] width 251 height 29
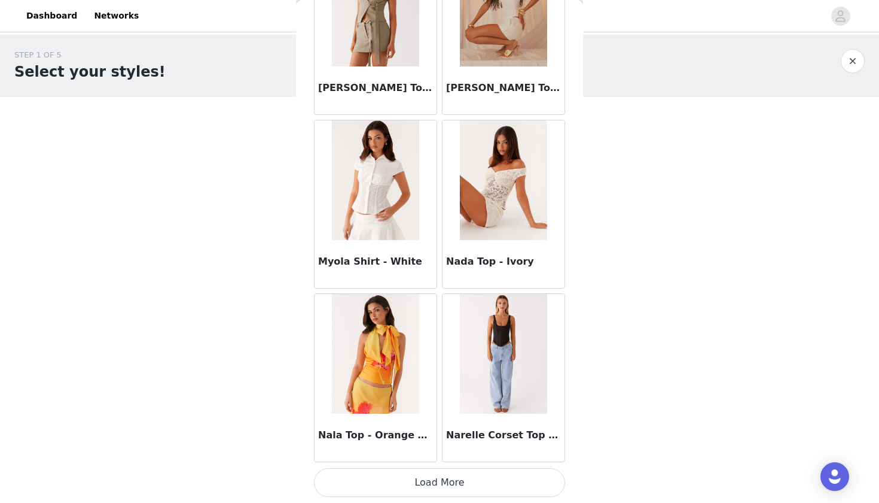
scroll to position [0, 0]
click at [446, 486] on button "Load More" at bounding box center [439, 482] width 251 height 29
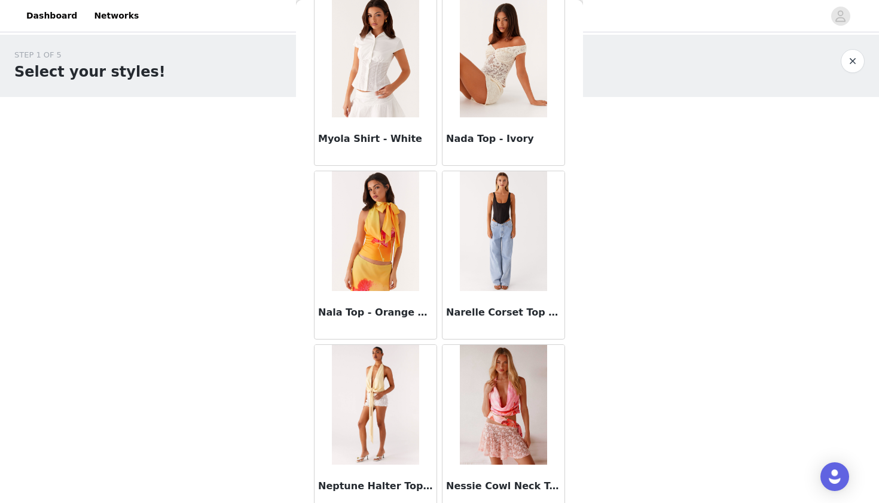
scroll to position [6660, 0]
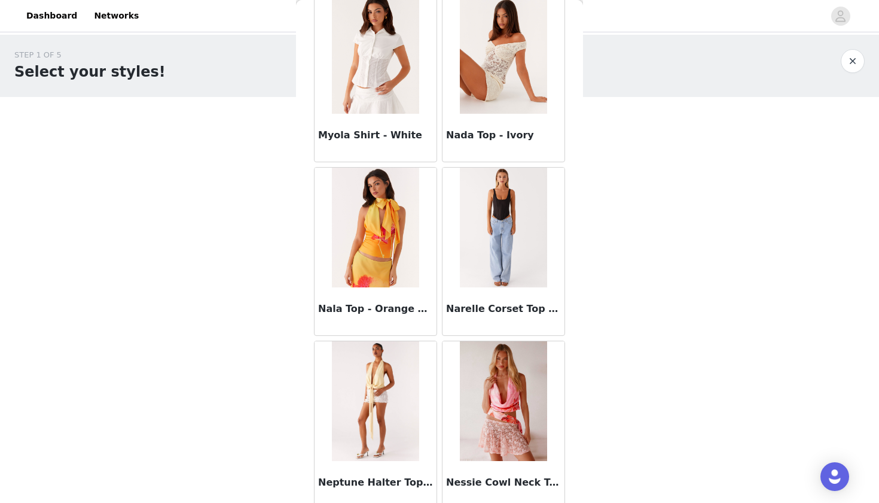
click at [497, 273] on img at bounding box center [503, 228] width 87 height 120
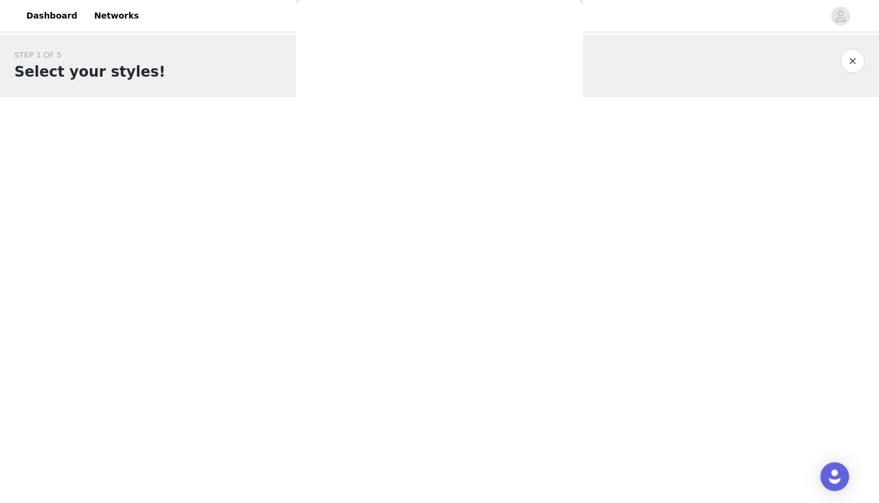
scroll to position [0, 0]
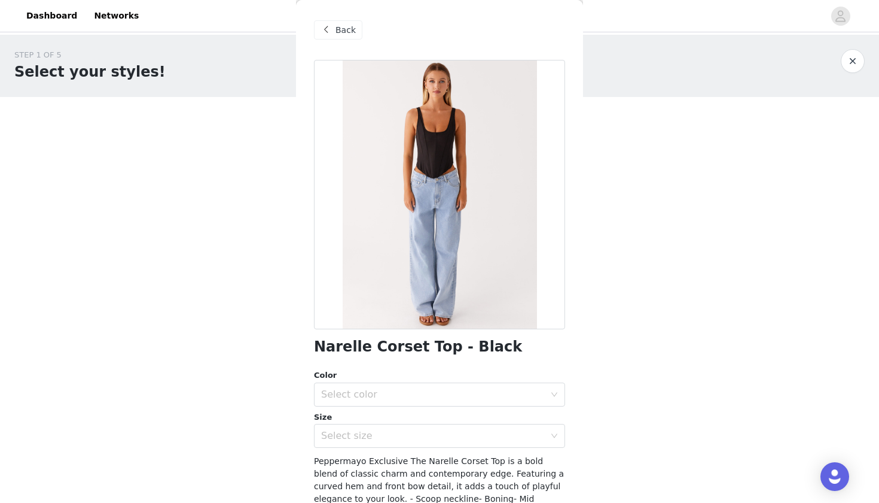
click at [328, 27] on span at bounding box center [326, 30] width 14 height 14
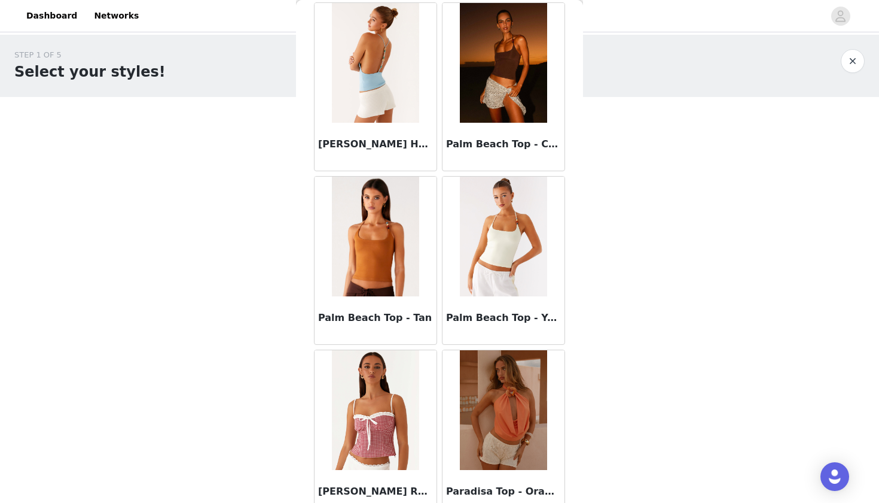
scroll to position [7348, 0]
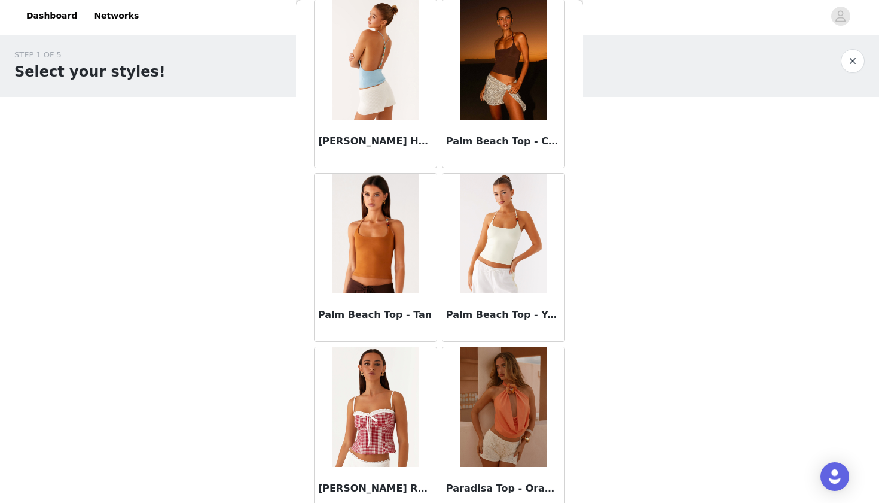
click at [518, 84] on img at bounding box center [503, 60] width 87 height 120
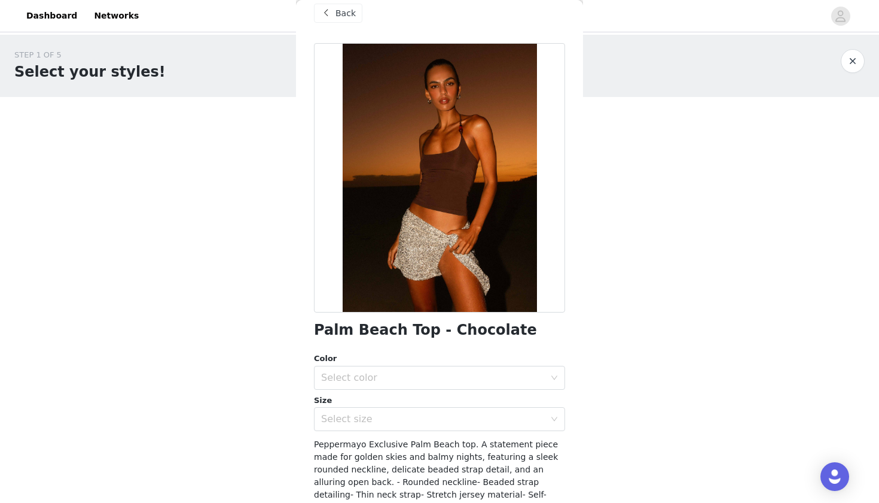
scroll to position [2, 0]
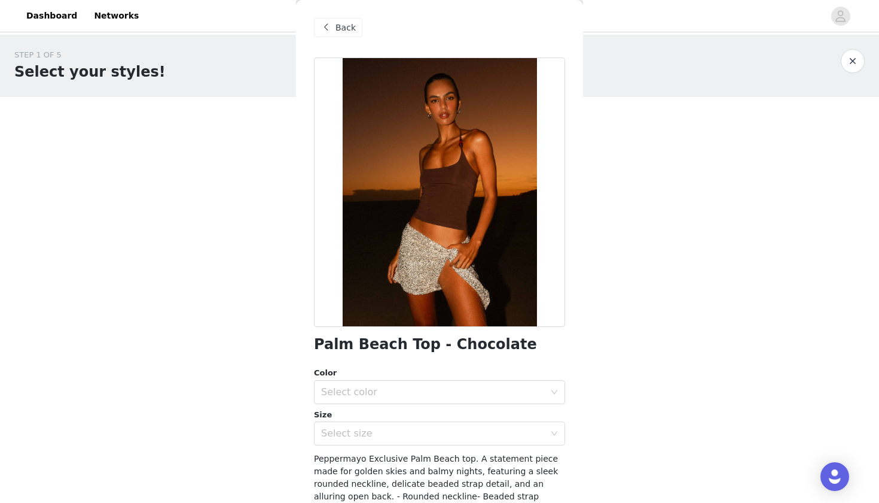
click at [337, 28] on span "Back" at bounding box center [346, 28] width 20 height 13
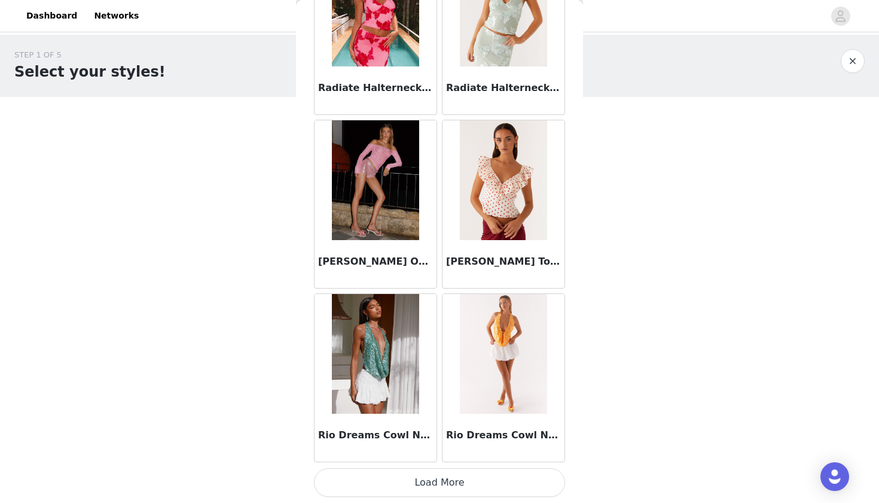
scroll to position [0, 0]
click at [436, 485] on button "Load More" at bounding box center [439, 482] width 251 height 29
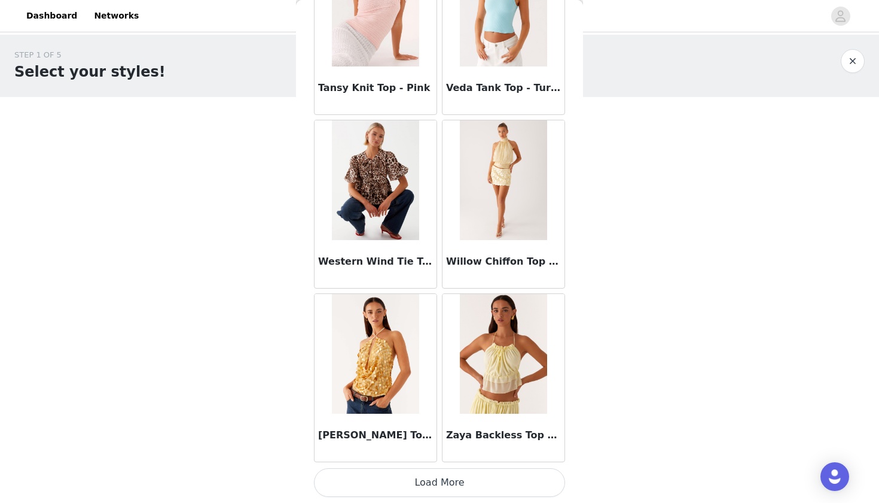
click at [455, 477] on button "Load More" at bounding box center [439, 482] width 251 height 29
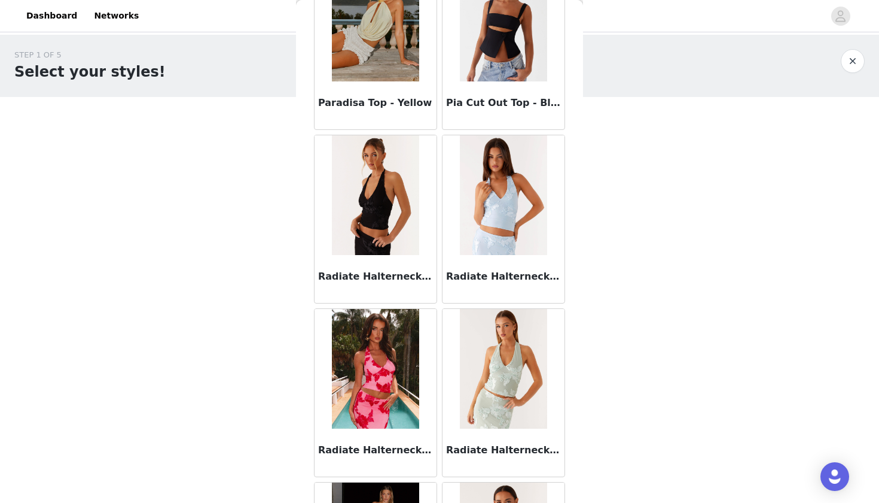
scroll to position [7903, 0]
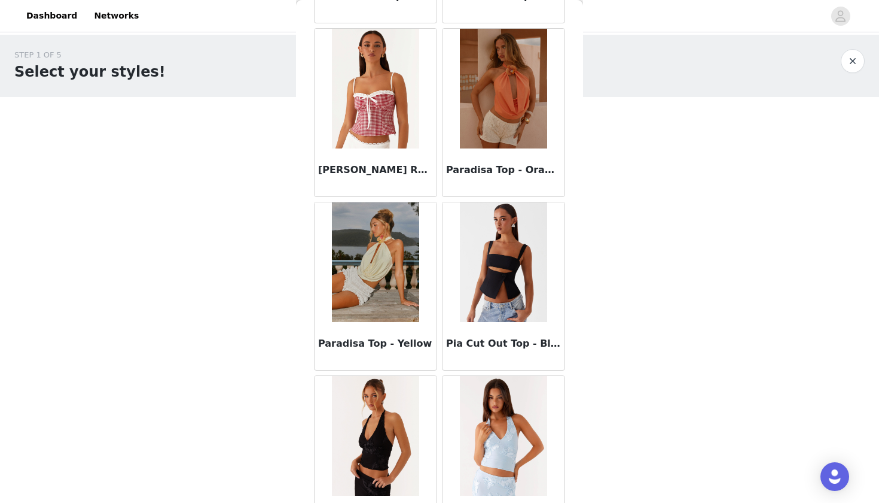
click at [496, 271] on img at bounding box center [503, 262] width 87 height 120
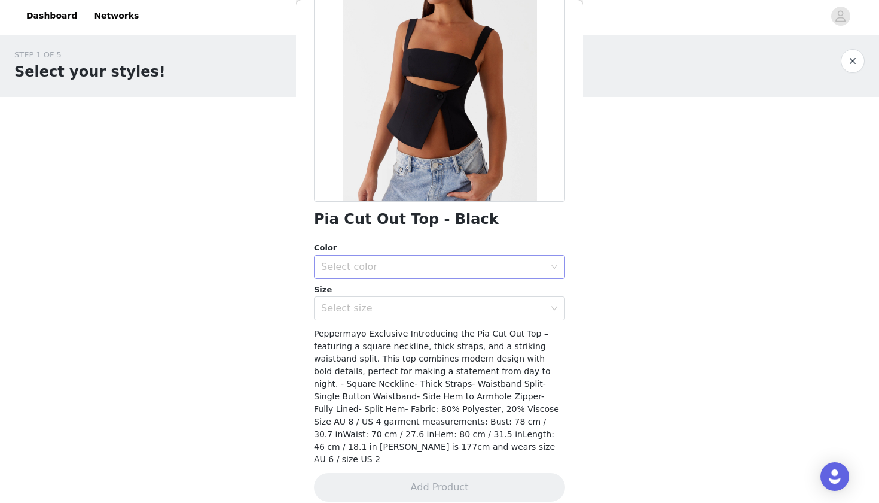
click at [496, 271] on div "Select color" at bounding box center [433, 267] width 224 height 12
click at [484, 287] on li "Black" at bounding box center [439, 292] width 251 height 19
click at [473, 300] on div "Select size" at bounding box center [435, 308] width 229 height 23
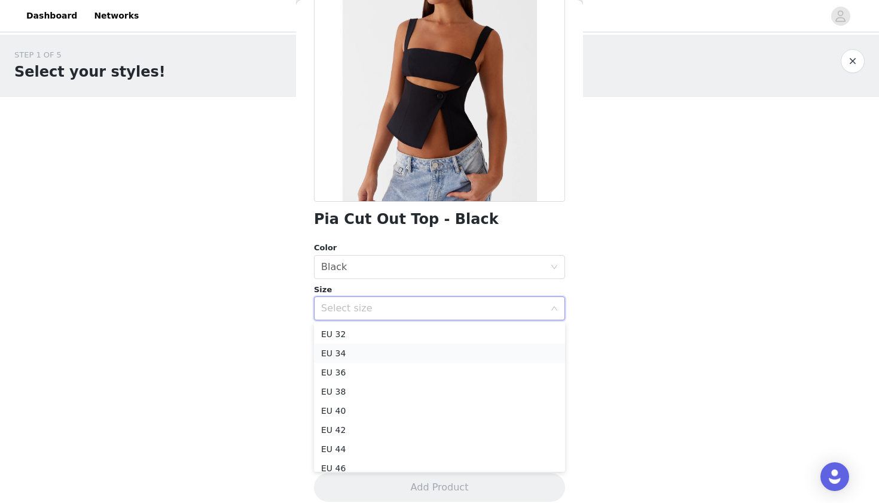
click at [445, 351] on li "EU 34" at bounding box center [439, 352] width 251 height 19
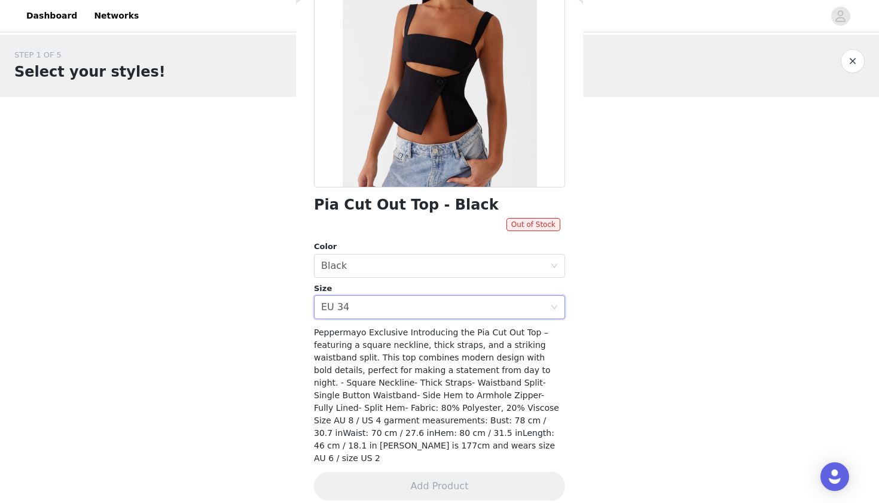
scroll to position [141, 0]
click at [495, 302] on div "Select size EU 34" at bounding box center [435, 308] width 229 height 23
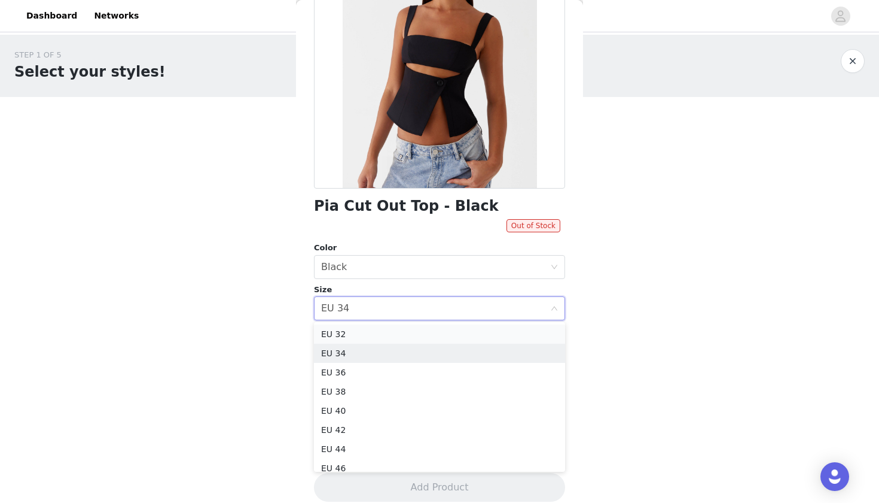
click at [467, 329] on li "EU 32" at bounding box center [439, 333] width 251 height 19
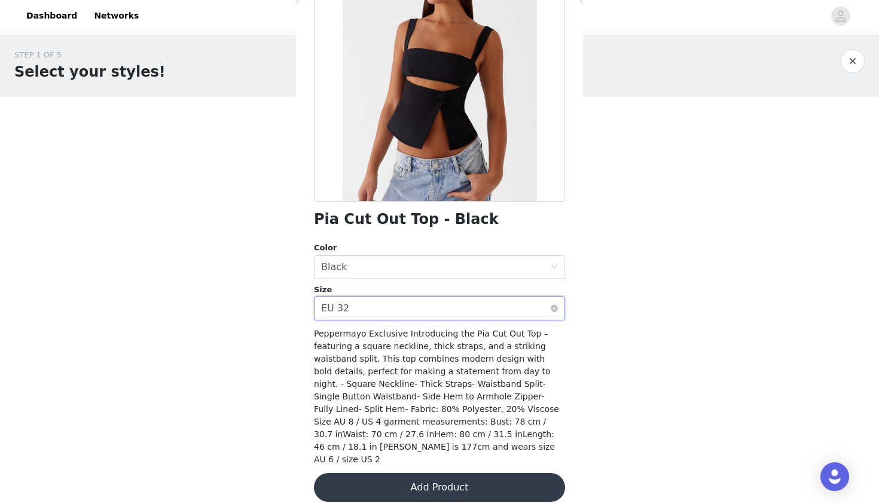
click at [522, 309] on div "Select size EU 32" at bounding box center [435, 308] width 229 height 23
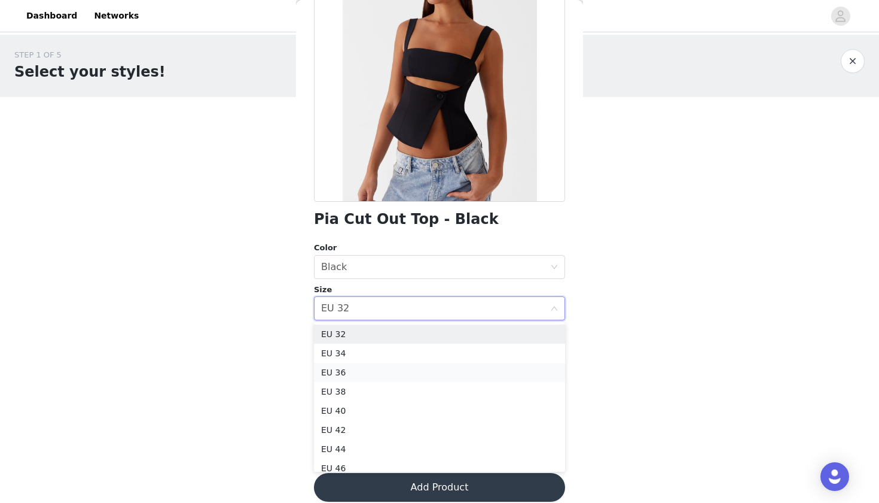
click at [436, 378] on li "EU 36" at bounding box center [439, 372] width 251 height 19
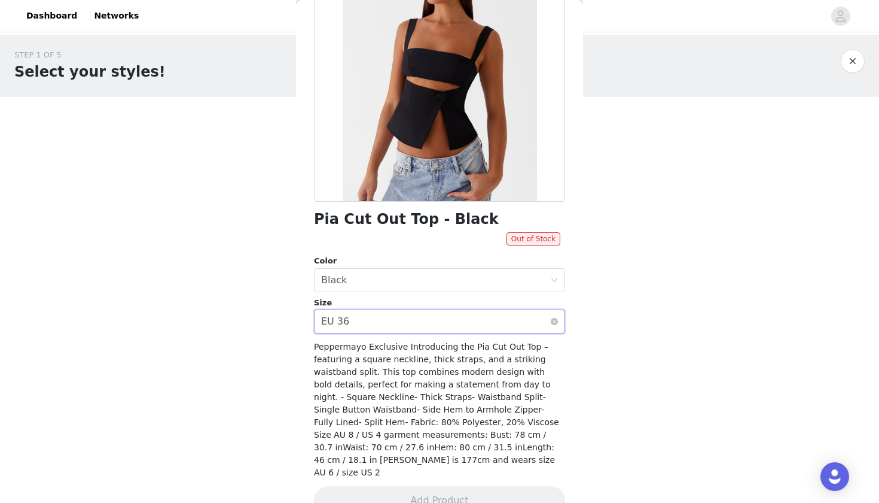
click at [525, 325] on div "Select size EU 36" at bounding box center [435, 321] width 229 height 23
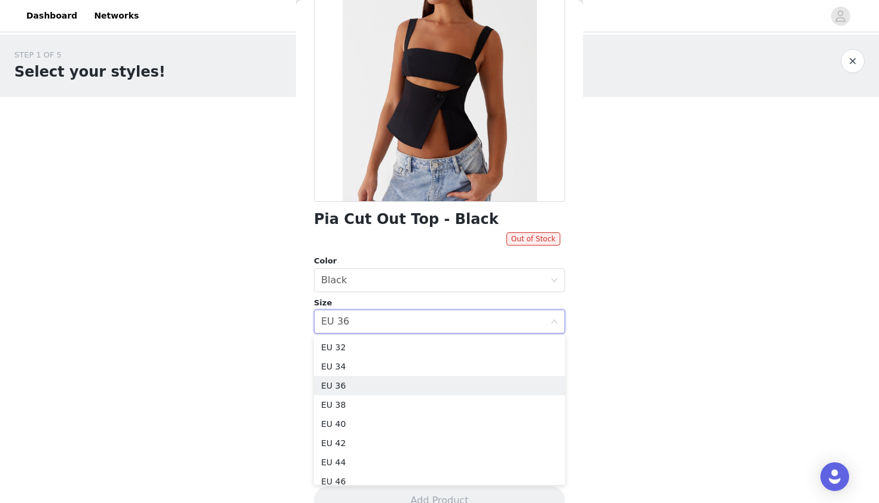
click at [464, 336] on ul "EU 32 EU 34 EU 36 EU 38 EU 40 EU 42 EU 44 EU 46 EU 48 EU 50" at bounding box center [439, 410] width 251 height 150
click at [462, 340] on li "EU 32" at bounding box center [439, 346] width 251 height 19
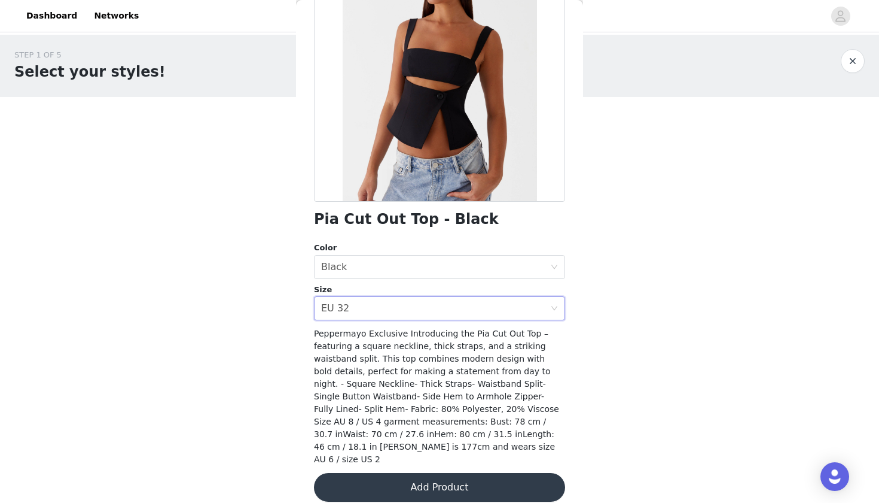
scroll to position [0, 0]
click at [530, 316] on div "Select size EU 32" at bounding box center [435, 308] width 229 height 23
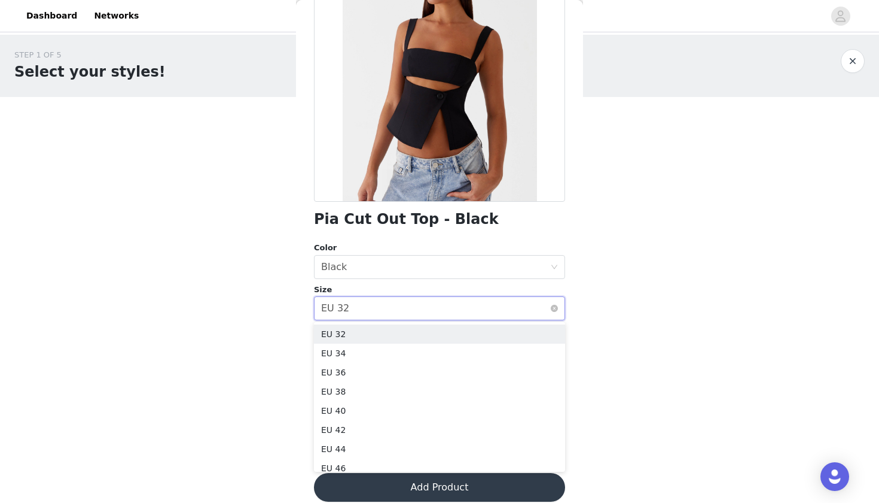
click at [530, 316] on div "Select size EU 32" at bounding box center [435, 308] width 229 height 23
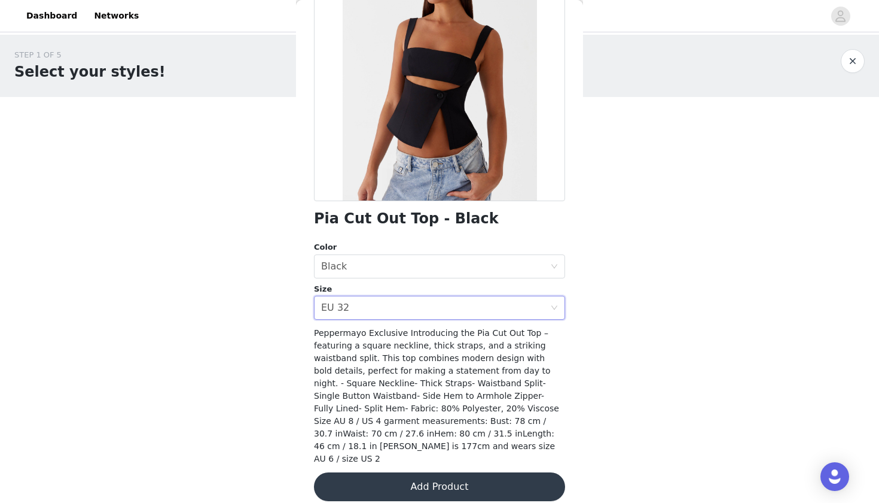
scroll to position [127, 0]
click at [513, 479] on button "Add Product" at bounding box center [439, 487] width 251 height 29
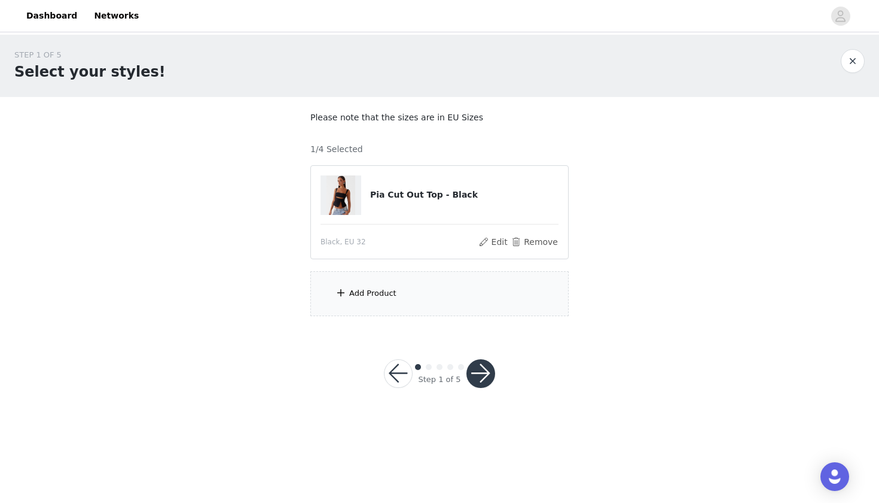
click at [406, 290] on div "Add Product" at bounding box center [440, 293] width 258 height 45
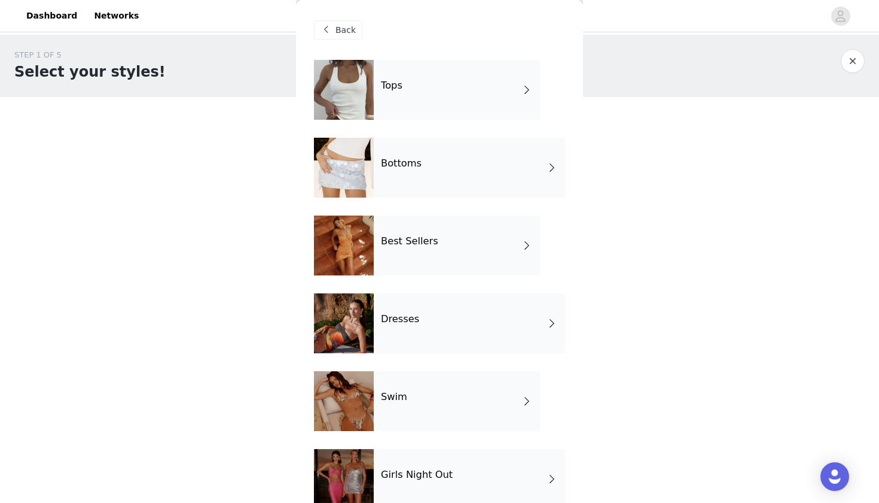
scroll to position [0, 0]
click at [452, 171] on div "Bottoms" at bounding box center [469, 168] width 191 height 60
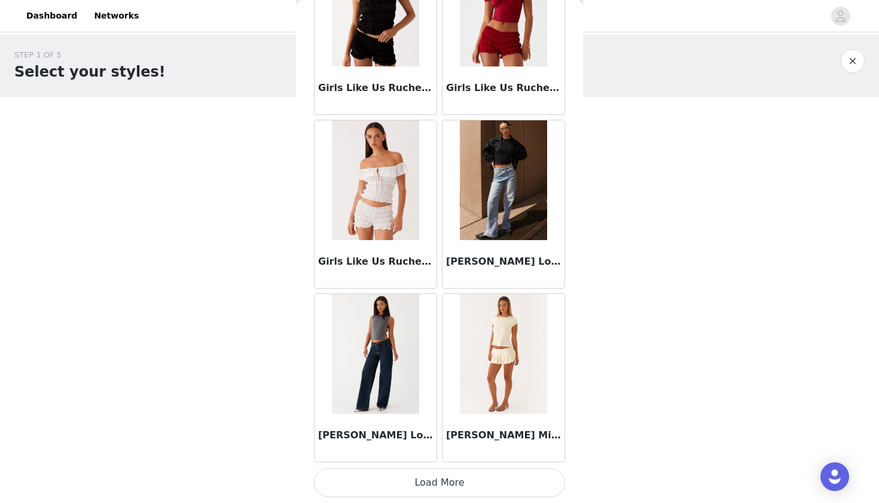
click at [471, 479] on button "Load More" at bounding box center [439, 482] width 251 height 29
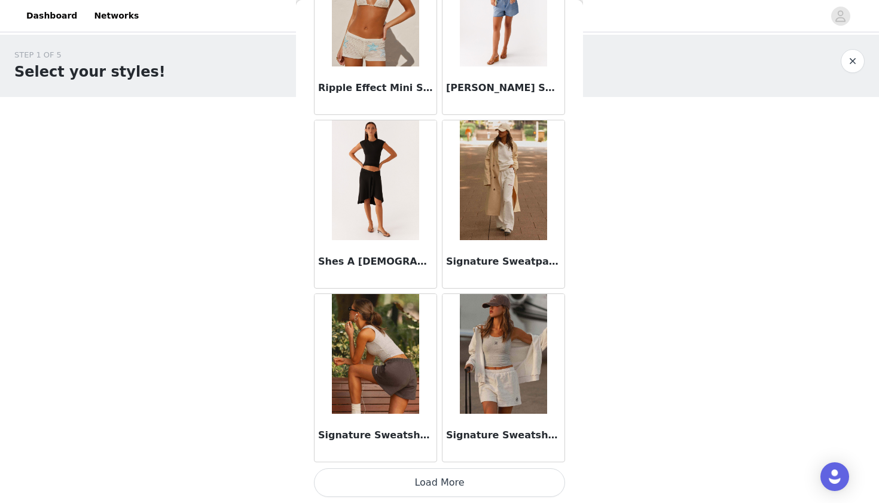
click at [474, 474] on button "Load More" at bounding box center [439, 482] width 251 height 29
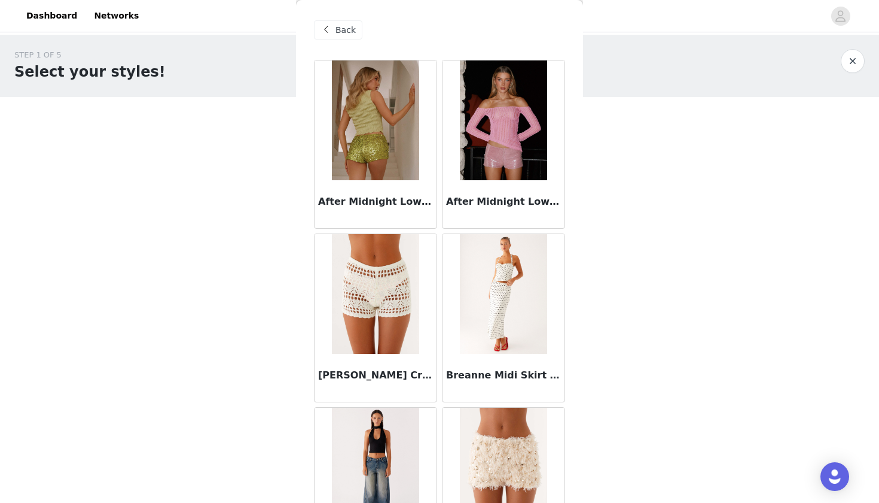
click at [344, 53] on div "Back" at bounding box center [439, 30] width 251 height 60
click at [339, 34] on span "Back" at bounding box center [346, 30] width 20 height 13
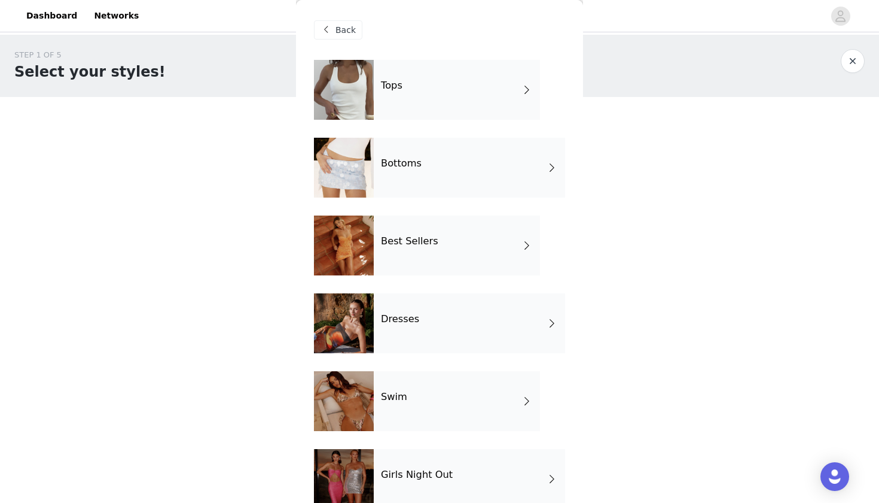
click at [434, 255] on div "Best Sellers" at bounding box center [457, 245] width 166 height 60
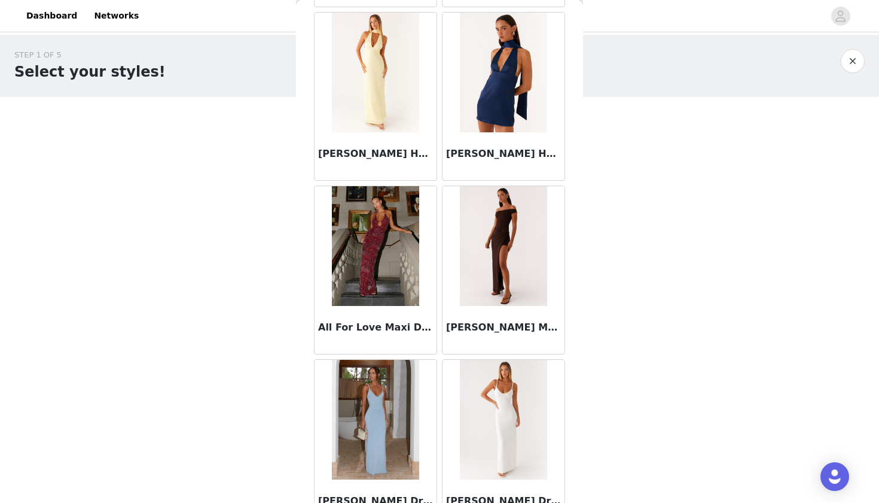
scroll to position [743, 0]
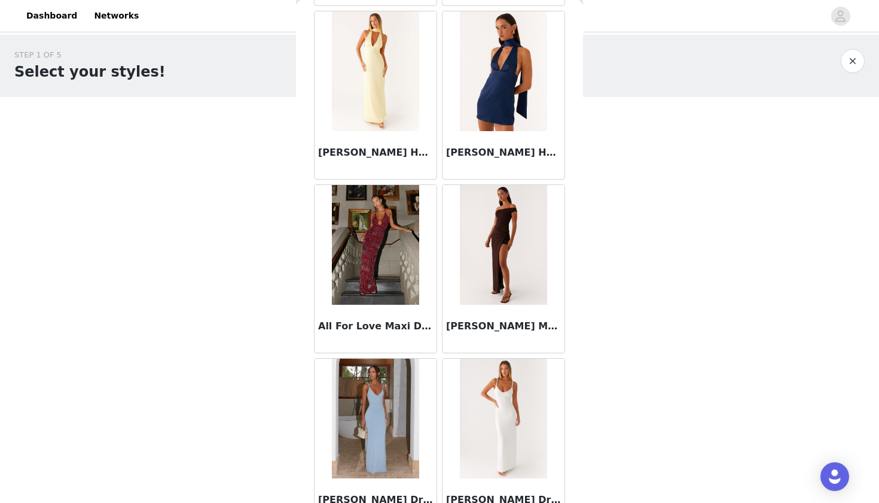
click at [411, 256] on img at bounding box center [375, 245] width 87 height 120
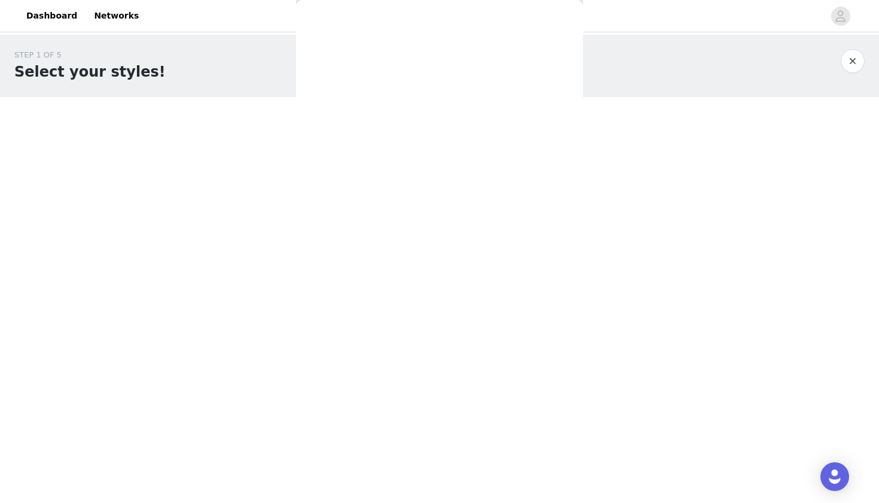
scroll to position [153, 0]
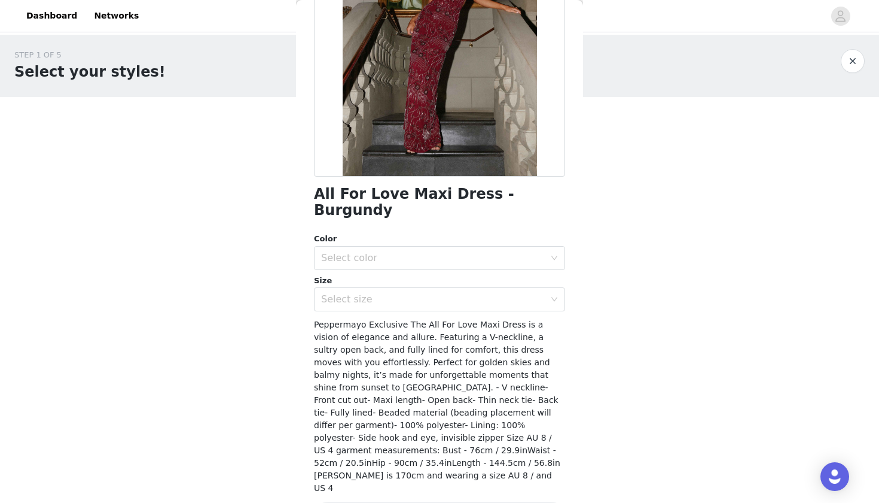
click at [411, 256] on div "Color Select color Size Select size" at bounding box center [439, 272] width 251 height 78
click at [411, 252] on div "Select color" at bounding box center [433, 258] width 224 height 12
click at [400, 274] on li "Burgundy" at bounding box center [439, 267] width 251 height 19
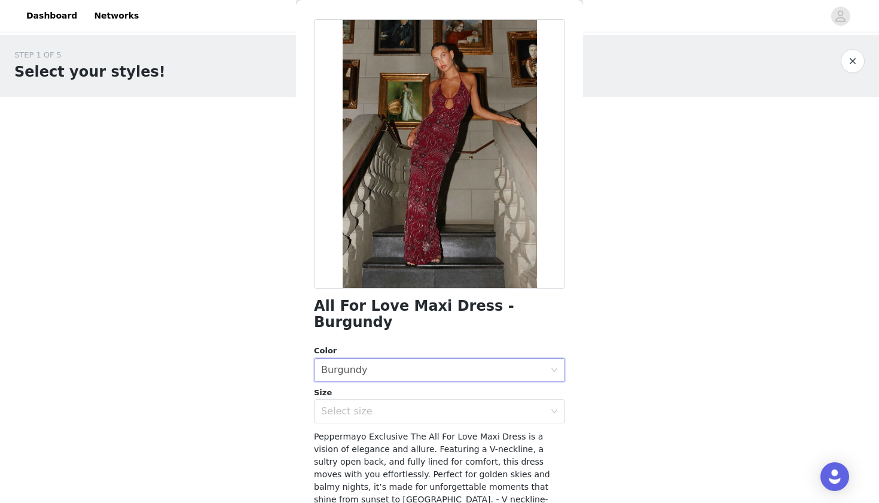
scroll to position [46, 0]
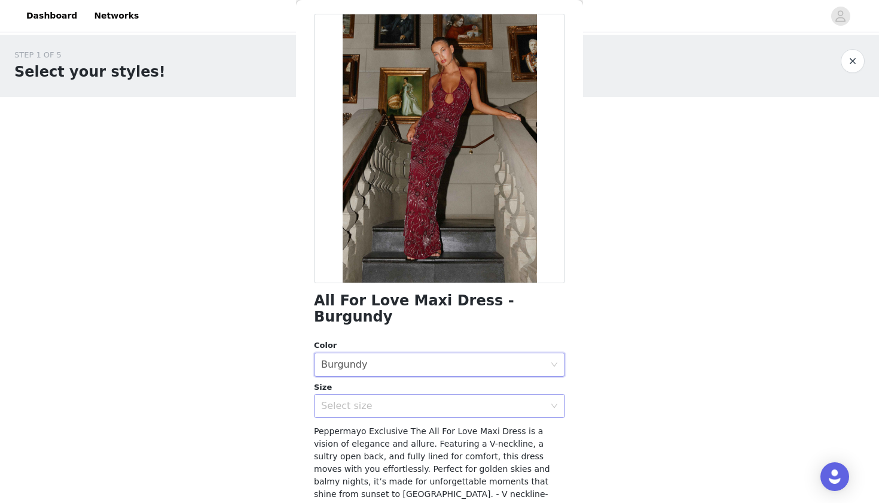
click at [418, 400] on div "Select size" at bounding box center [433, 406] width 224 height 12
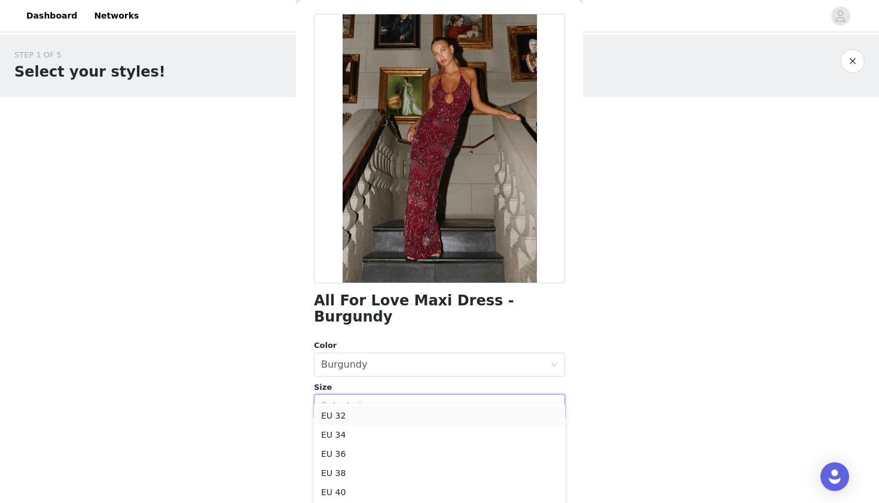
click at [407, 412] on li "EU 32" at bounding box center [439, 415] width 251 height 19
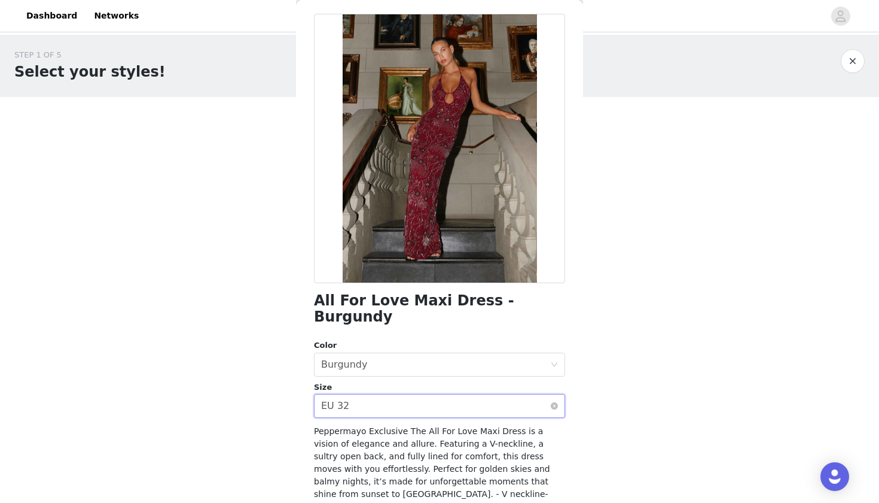
click at [407, 397] on div "Select size EU 32" at bounding box center [435, 405] width 229 height 23
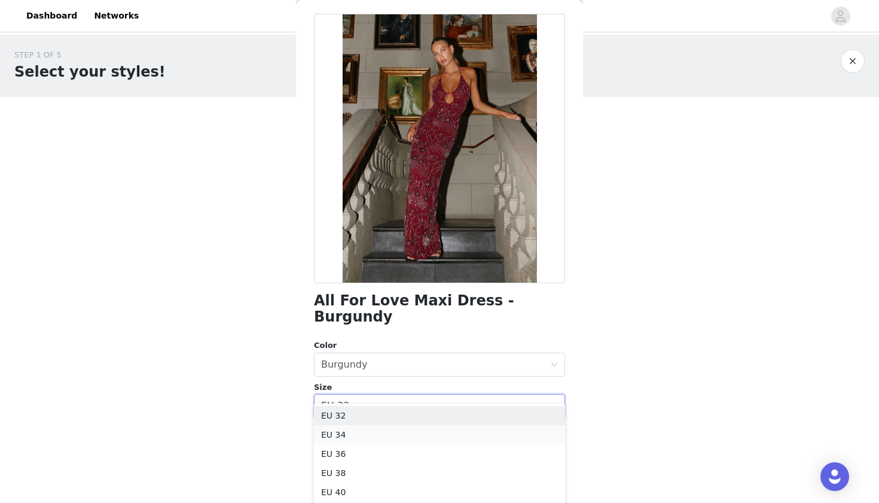
click at [364, 435] on li "EU 34" at bounding box center [439, 434] width 251 height 19
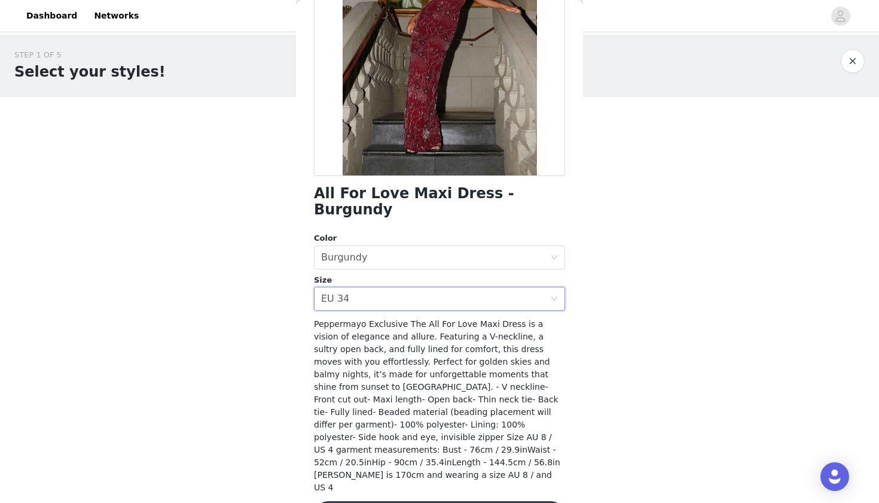
scroll to position [153, 0]
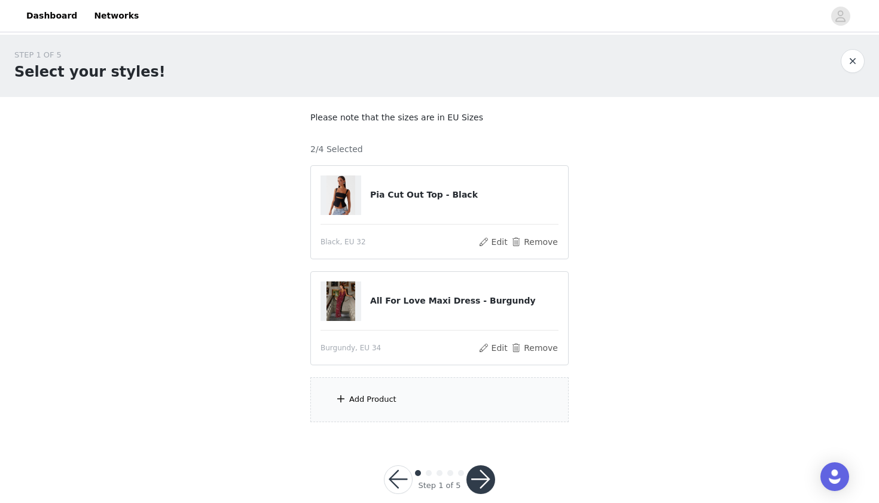
click at [388, 397] on div "Add Product" at bounding box center [372, 399] width 47 height 12
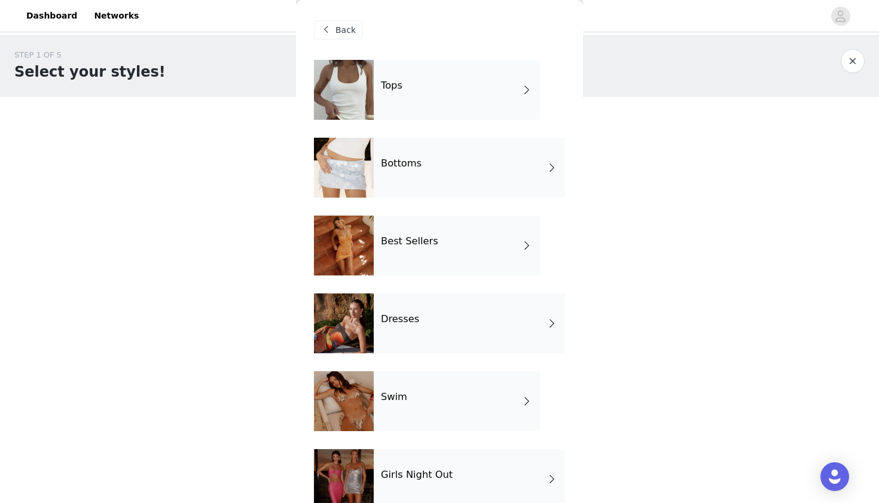
click at [451, 259] on div "Best Sellers" at bounding box center [457, 245] width 166 height 60
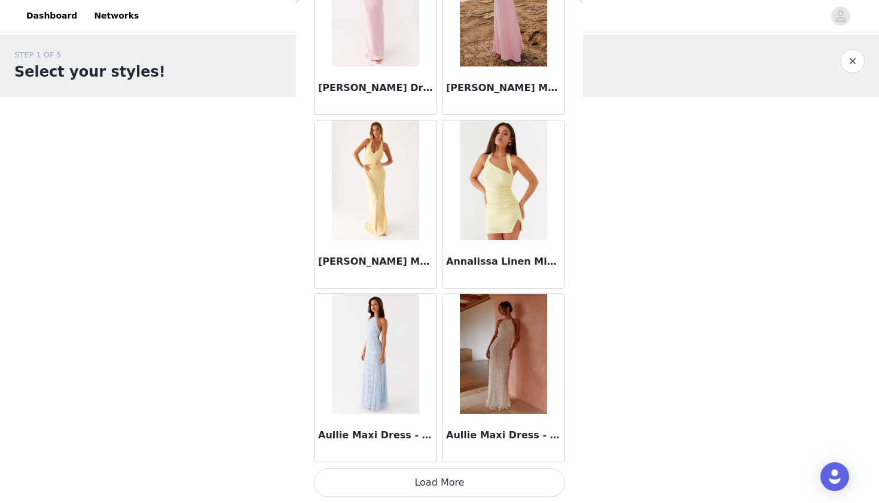
click at [476, 478] on button "Load More" at bounding box center [439, 482] width 251 height 29
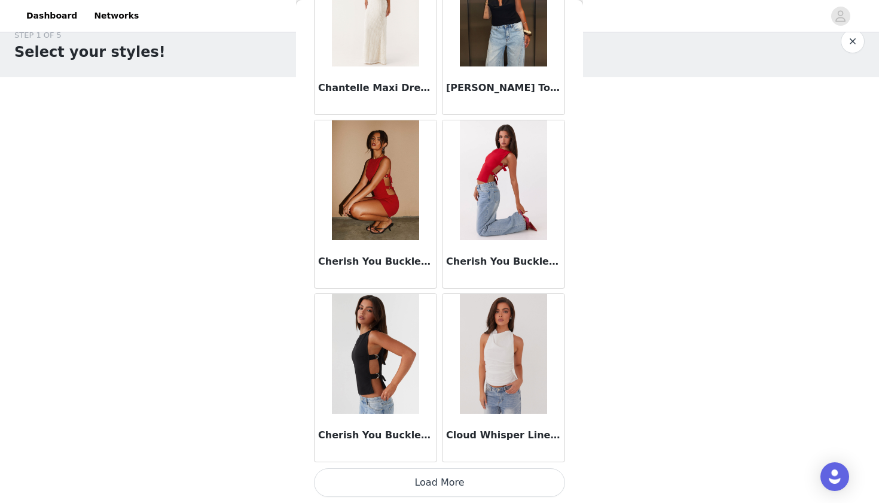
scroll to position [19, 0]
click at [475, 489] on button "Load More" at bounding box center [439, 482] width 251 height 29
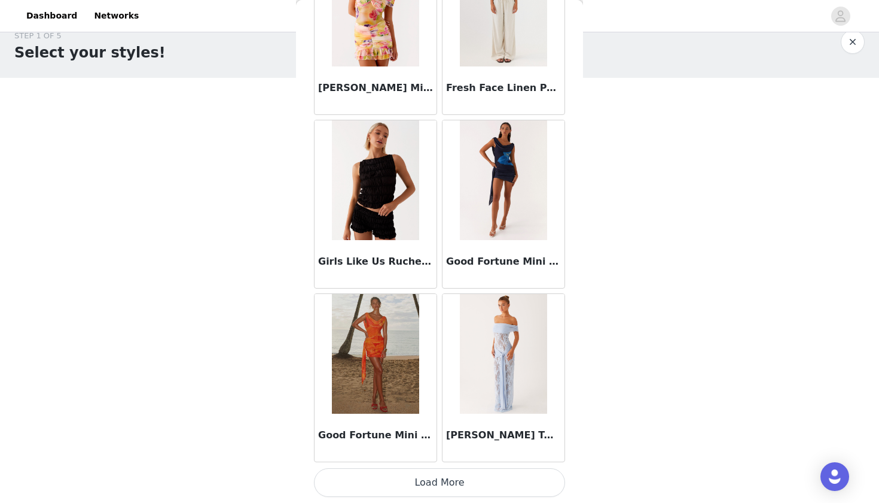
click at [474, 495] on button "Load More" at bounding box center [439, 482] width 251 height 29
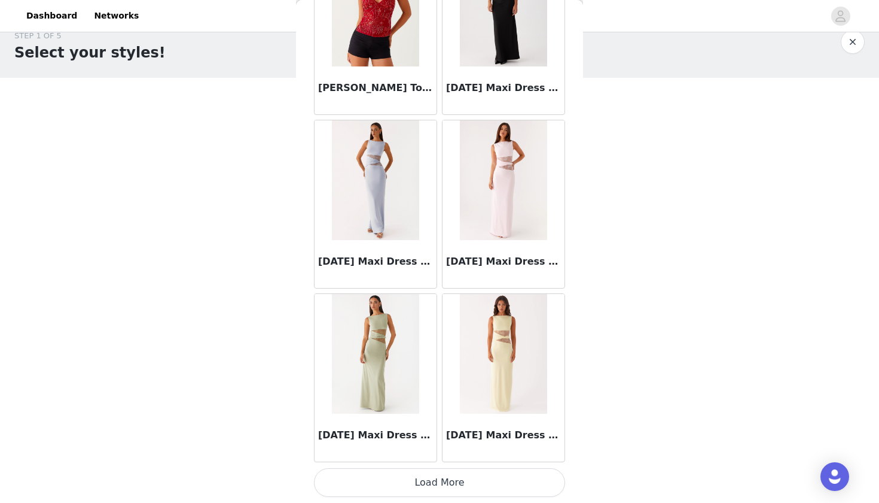
click at [471, 490] on button "Load More" at bounding box center [439, 482] width 251 height 29
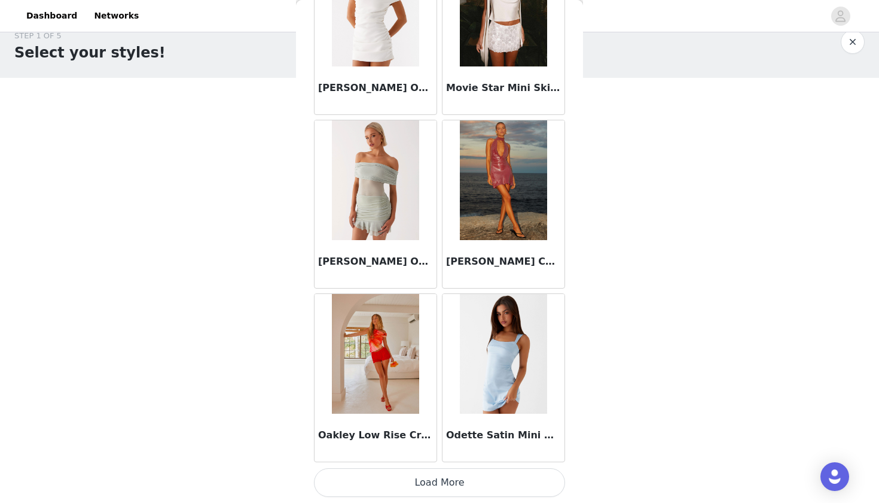
click at [467, 489] on button "Load More" at bounding box center [439, 482] width 251 height 29
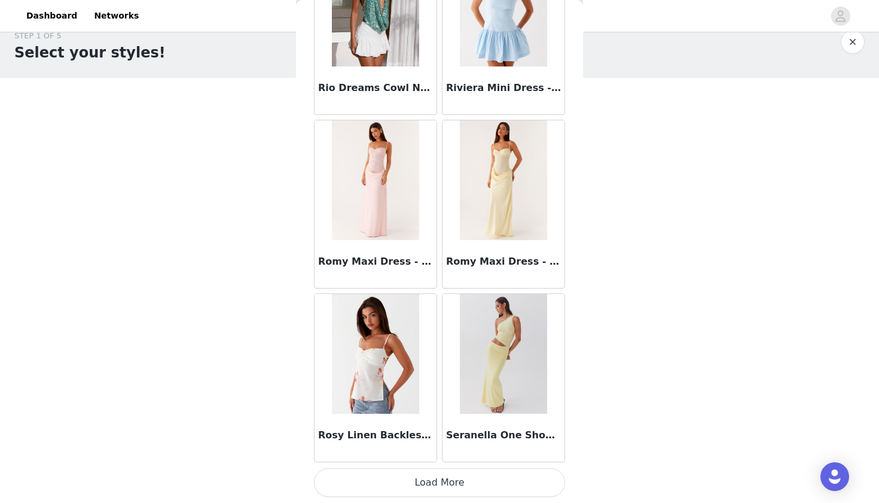
click at [467, 486] on button "Load More" at bounding box center [439, 482] width 251 height 29
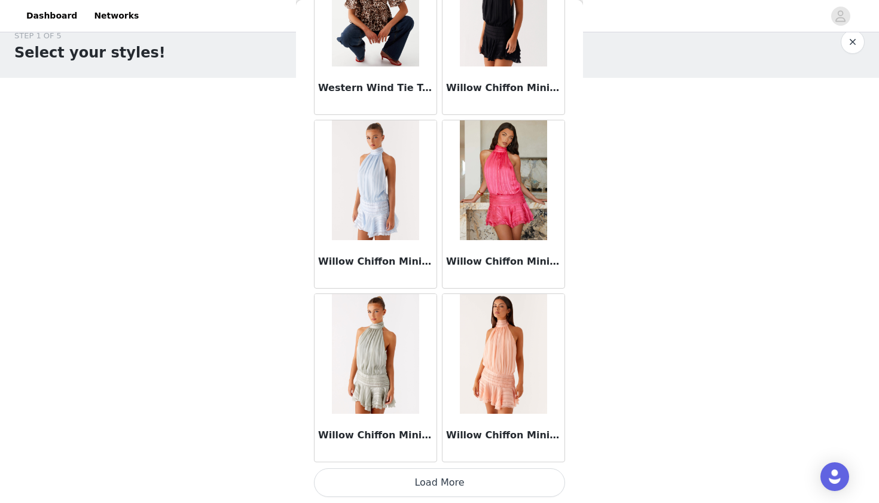
click at [487, 482] on button "Load More" at bounding box center [439, 482] width 251 height 29
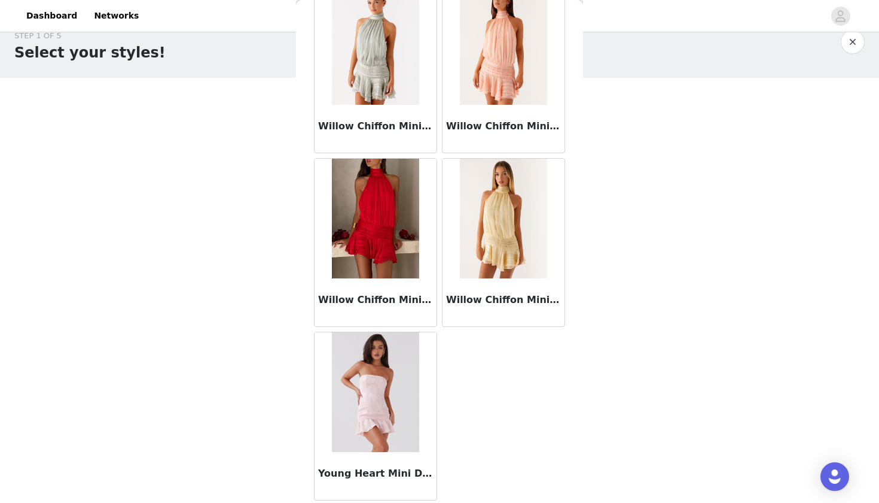
scroll to position [12047, 0]
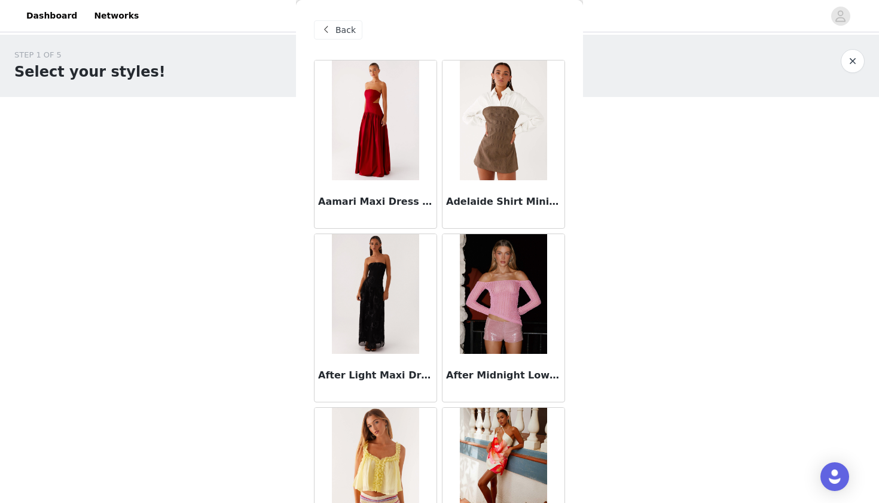
click at [323, 30] on span at bounding box center [326, 30] width 14 height 14
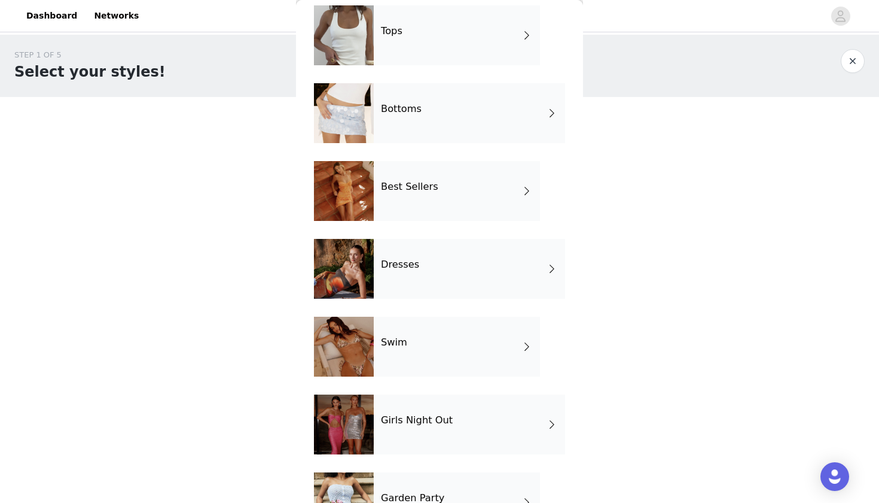
click at [407, 275] on div "Dresses" at bounding box center [469, 269] width 191 height 60
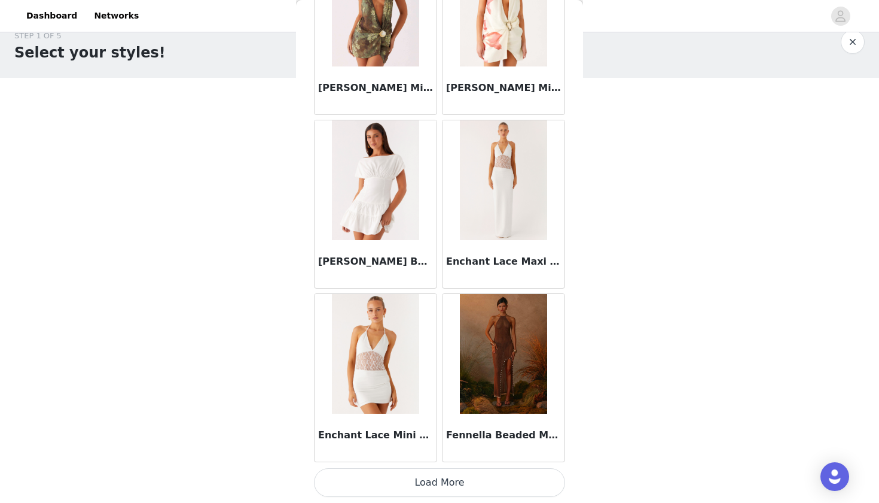
click at [463, 484] on button "Load More" at bounding box center [439, 482] width 251 height 29
